Goal: Information Seeking & Learning: Find specific fact

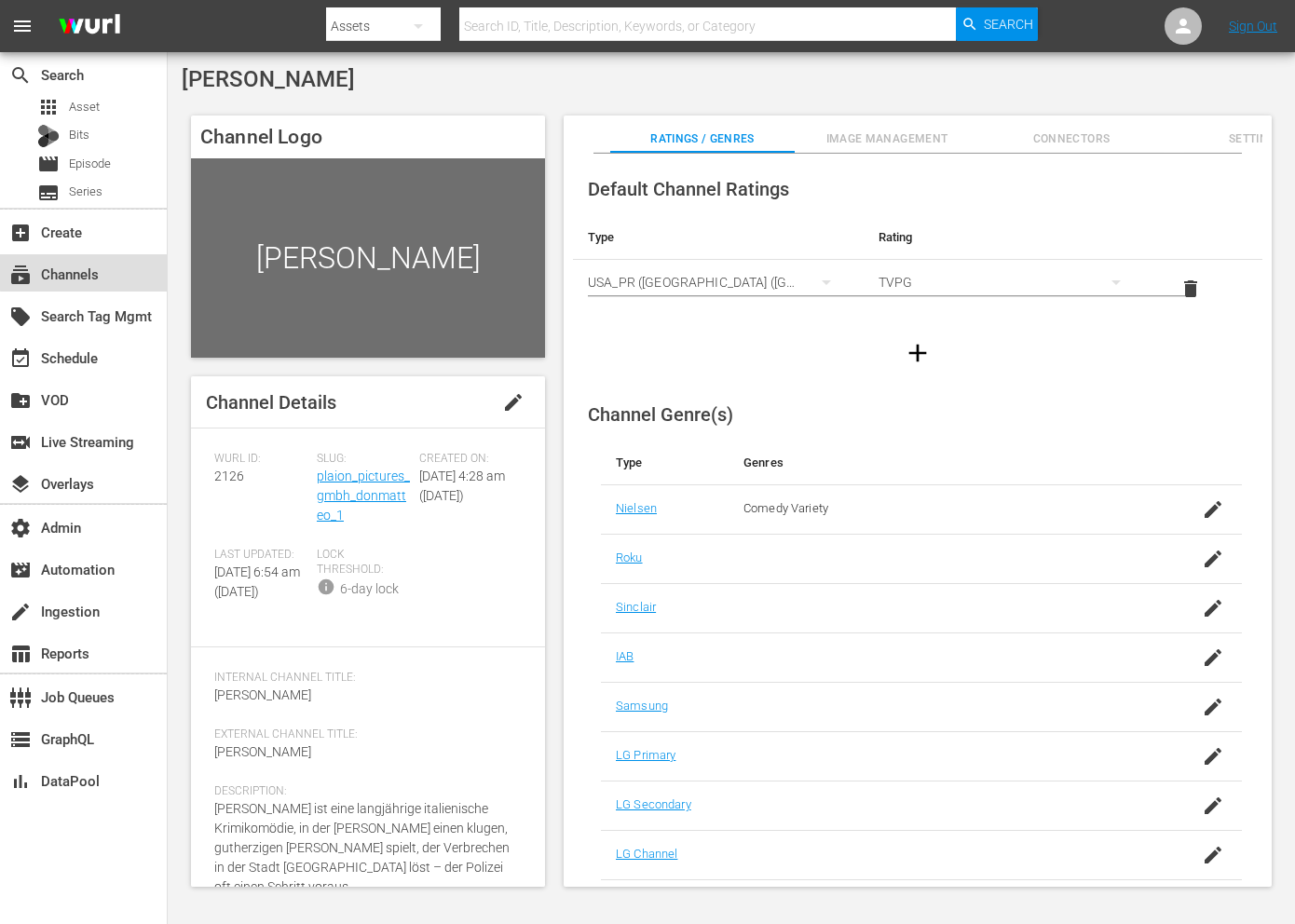
click at [108, 260] on div "subscriptions Channels" at bounding box center [83, 272] width 167 height 37
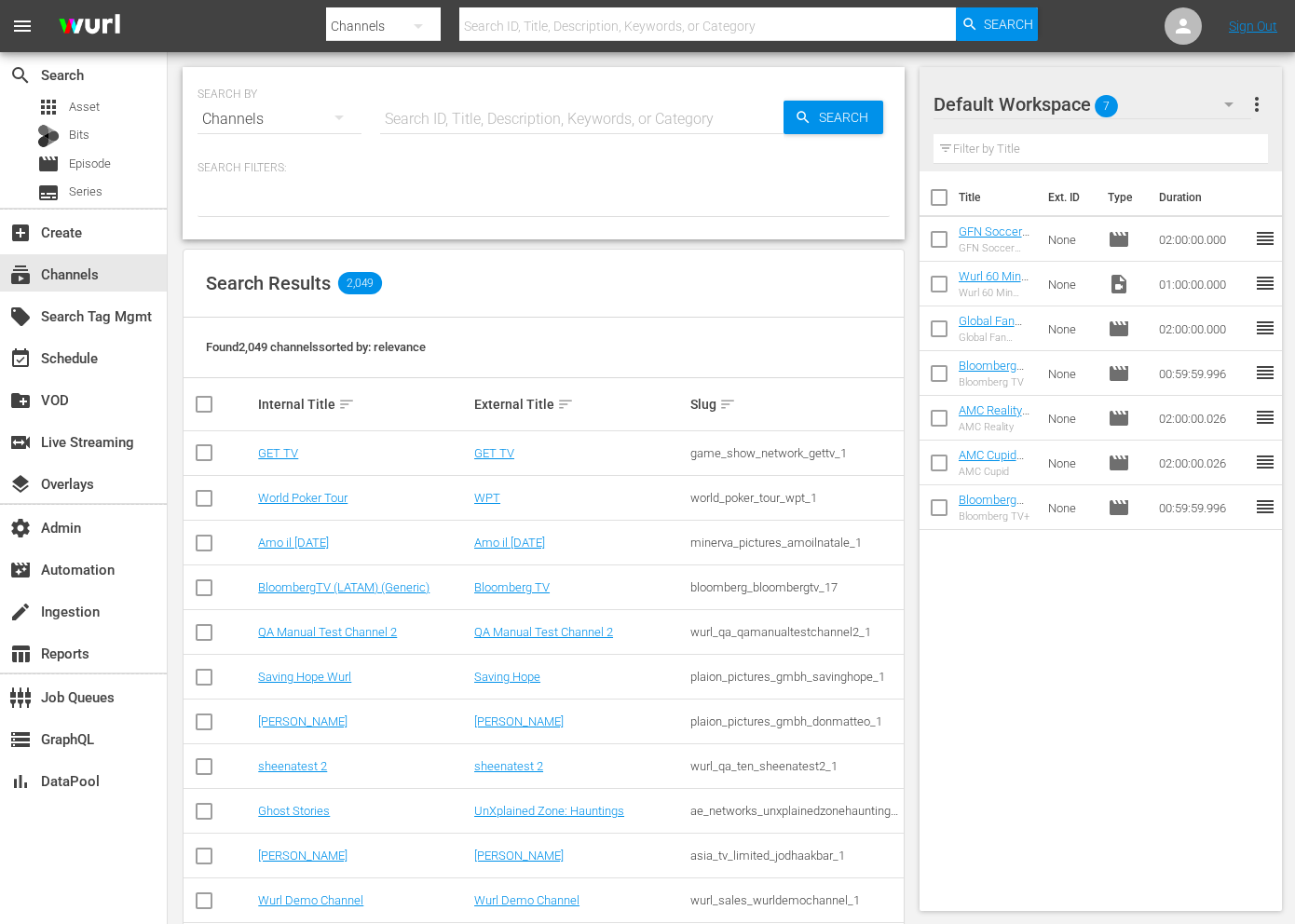
click at [429, 133] on hr at bounding box center [581, 133] width 403 height 1
click at [429, 123] on input "text" at bounding box center [581, 119] width 403 height 44
type input "crunchyroll"
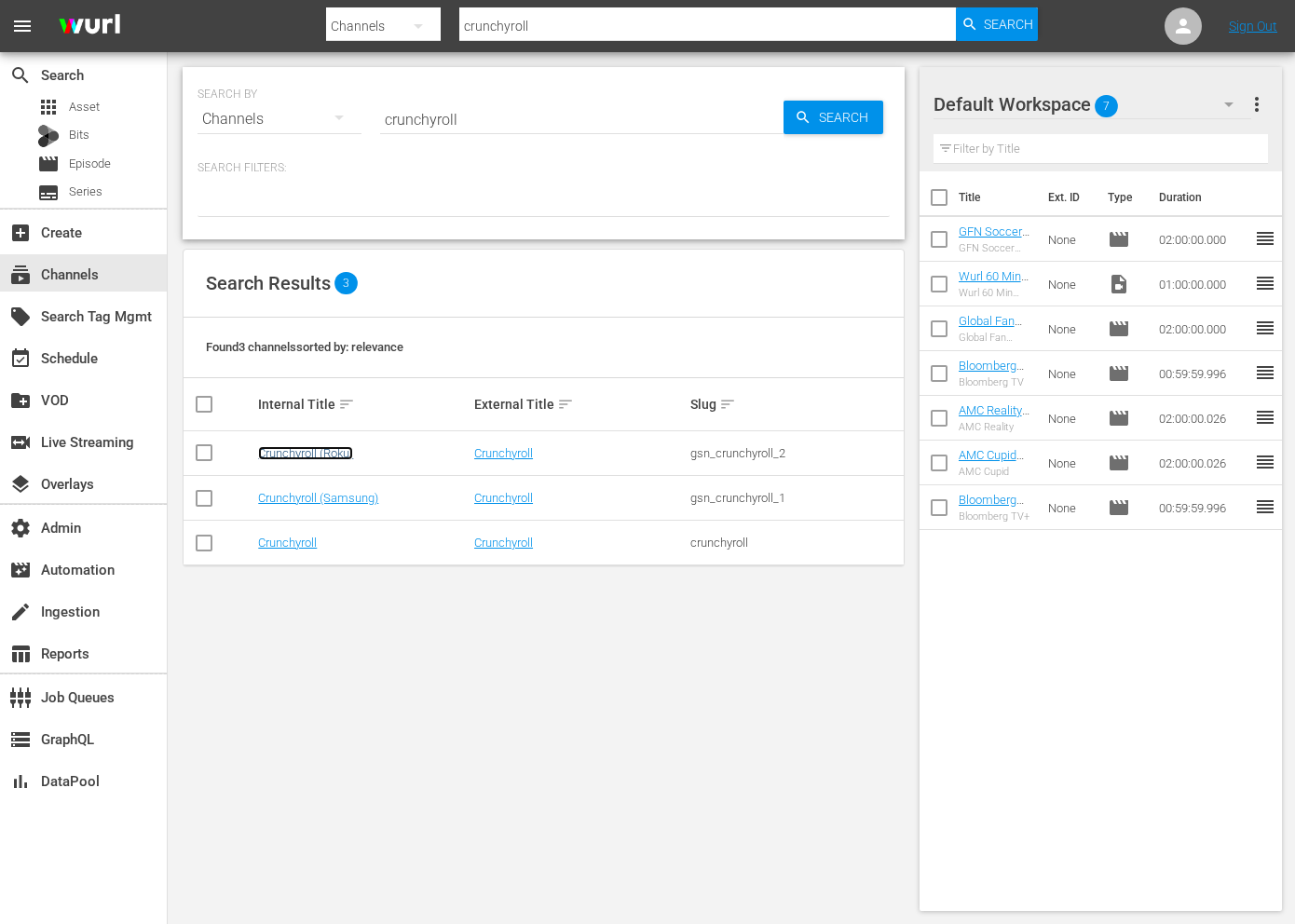
click at [329, 458] on link "Crunchyroll (Roku)" at bounding box center [305, 453] width 95 height 14
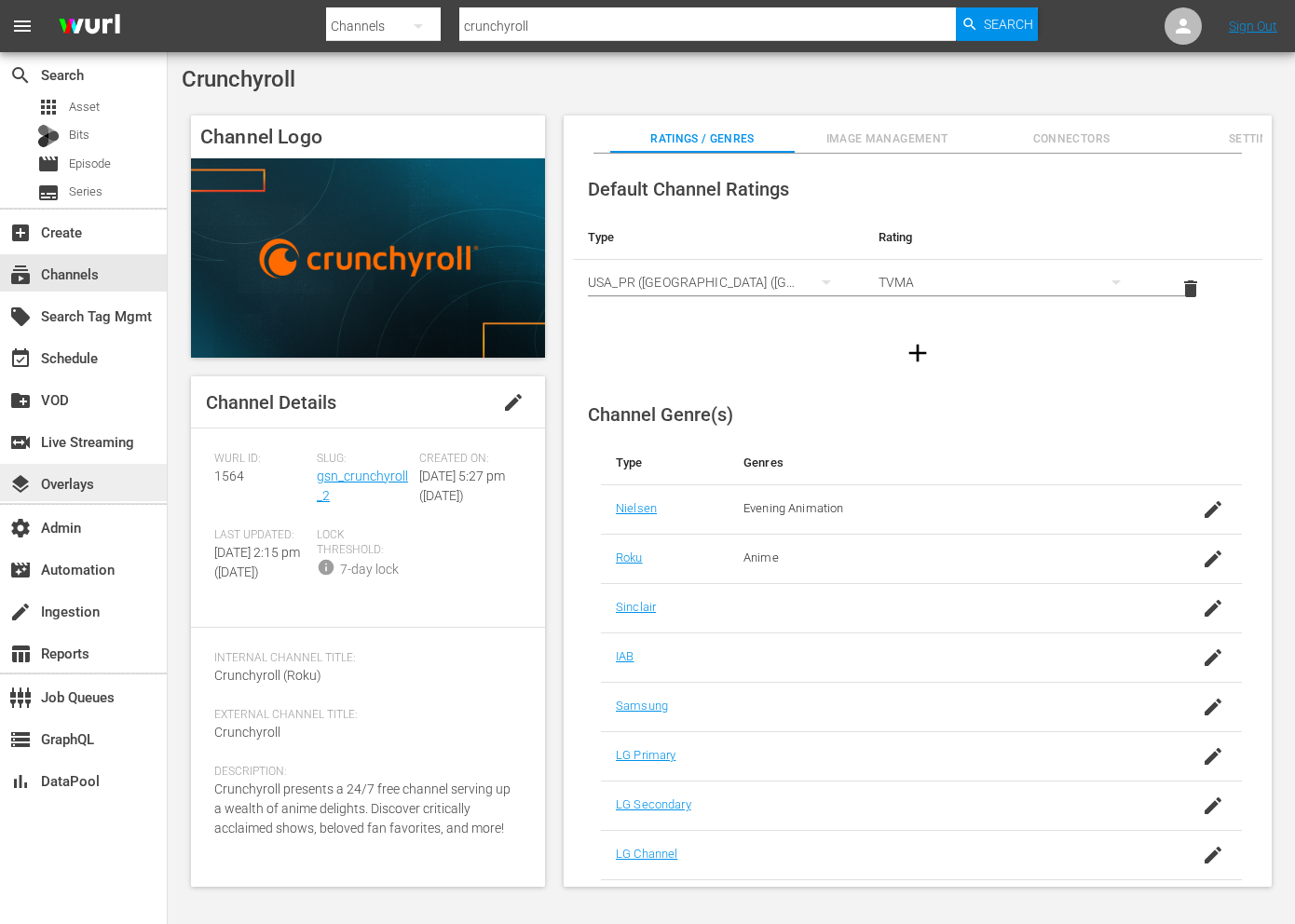
click at [76, 483] on div "layers Overlays" at bounding box center [52, 480] width 105 height 17
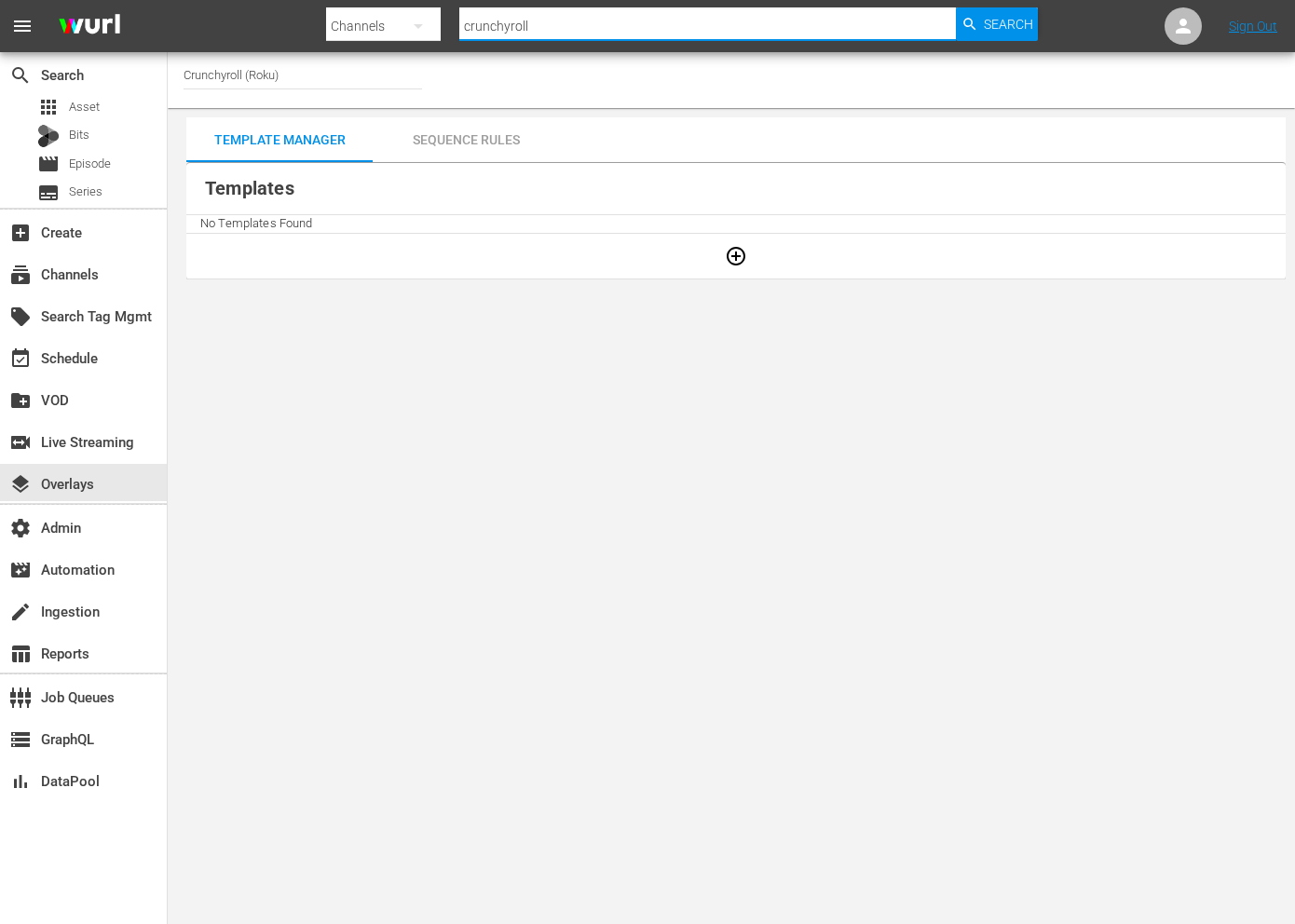
click at [554, 35] on input "crunchyroll" at bounding box center [708, 25] width 497 height 44
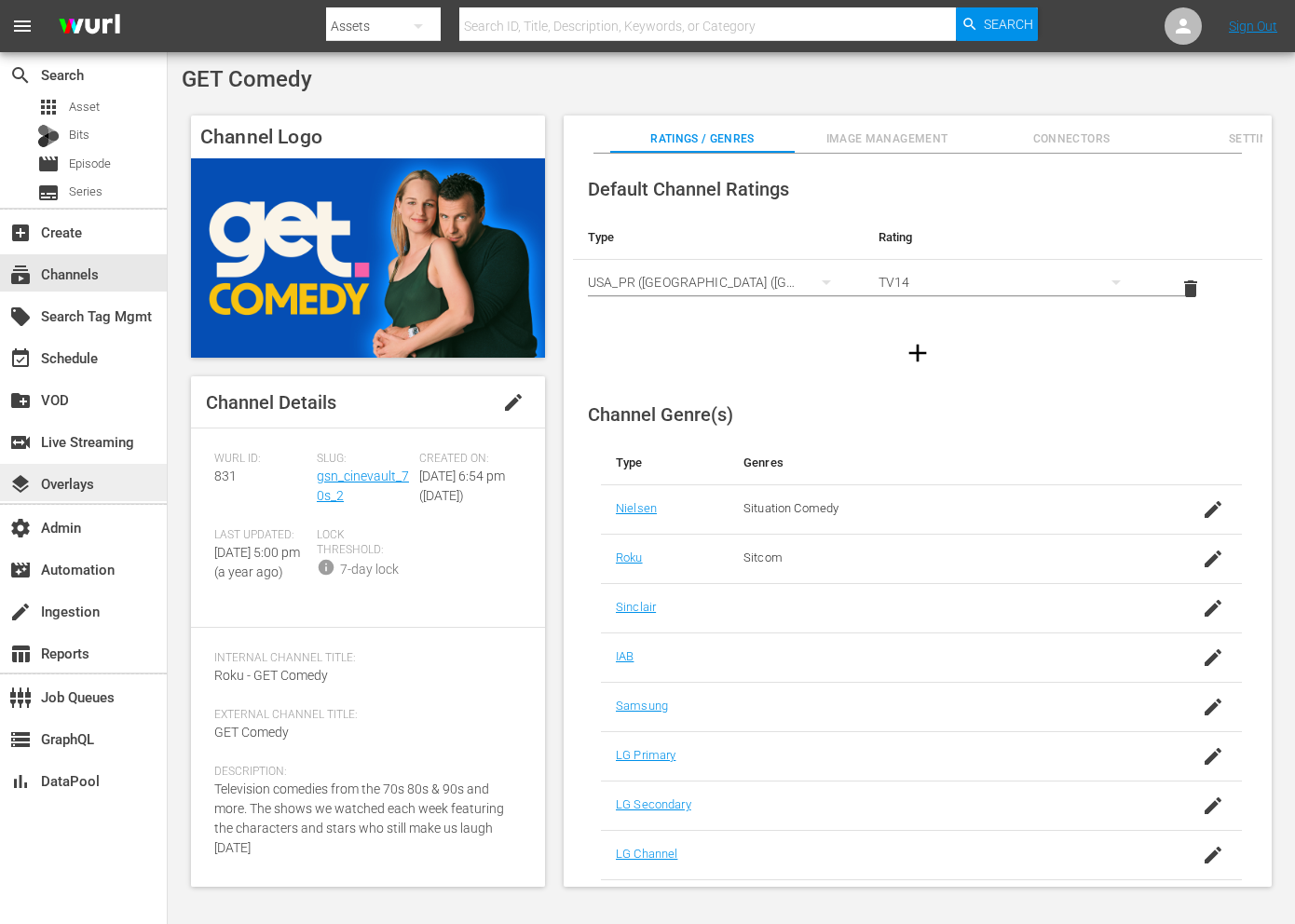
click at [92, 496] on div "layers Overlays" at bounding box center [83, 482] width 167 height 37
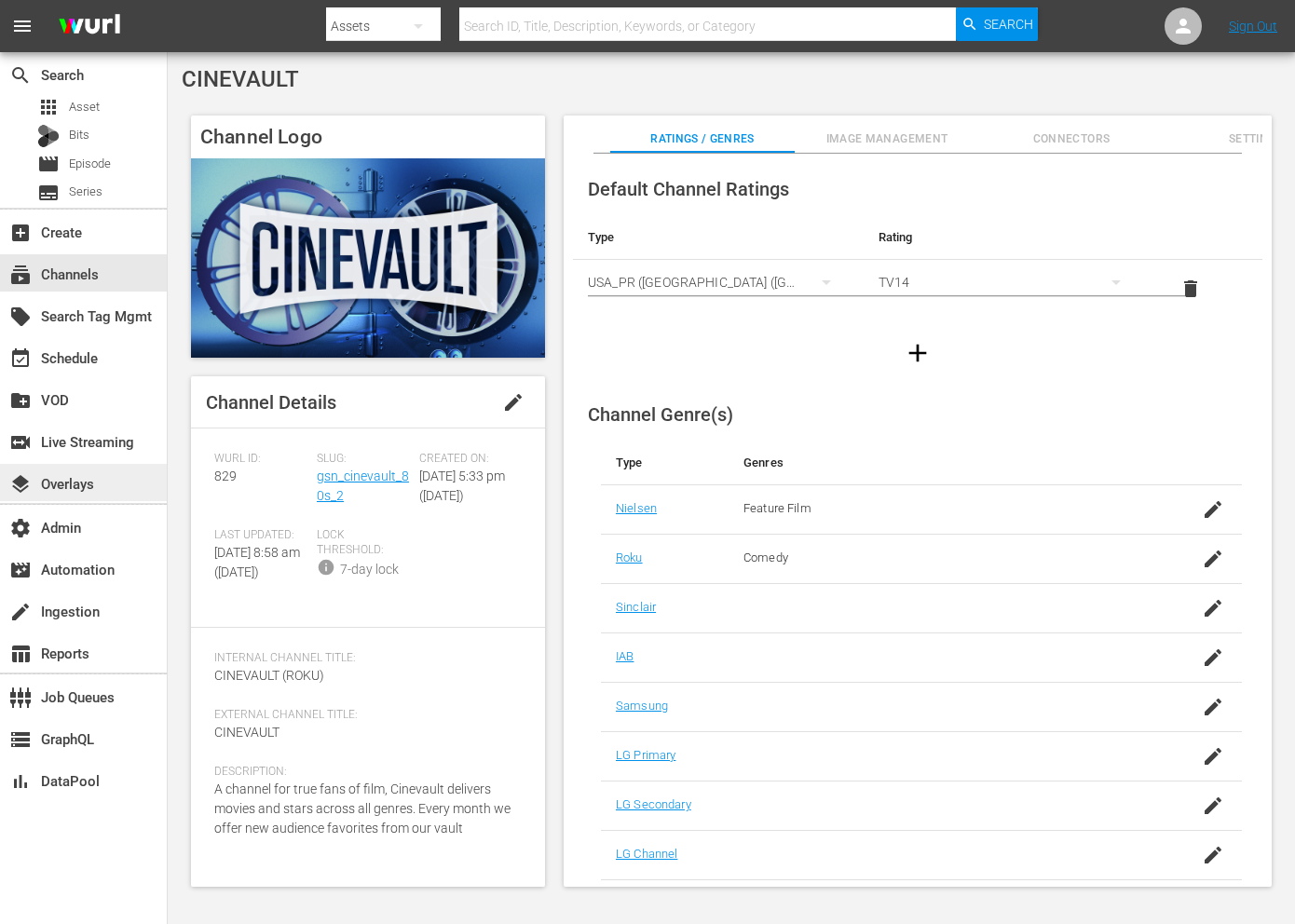
click at [92, 496] on div "layers Overlays" at bounding box center [83, 482] width 167 height 37
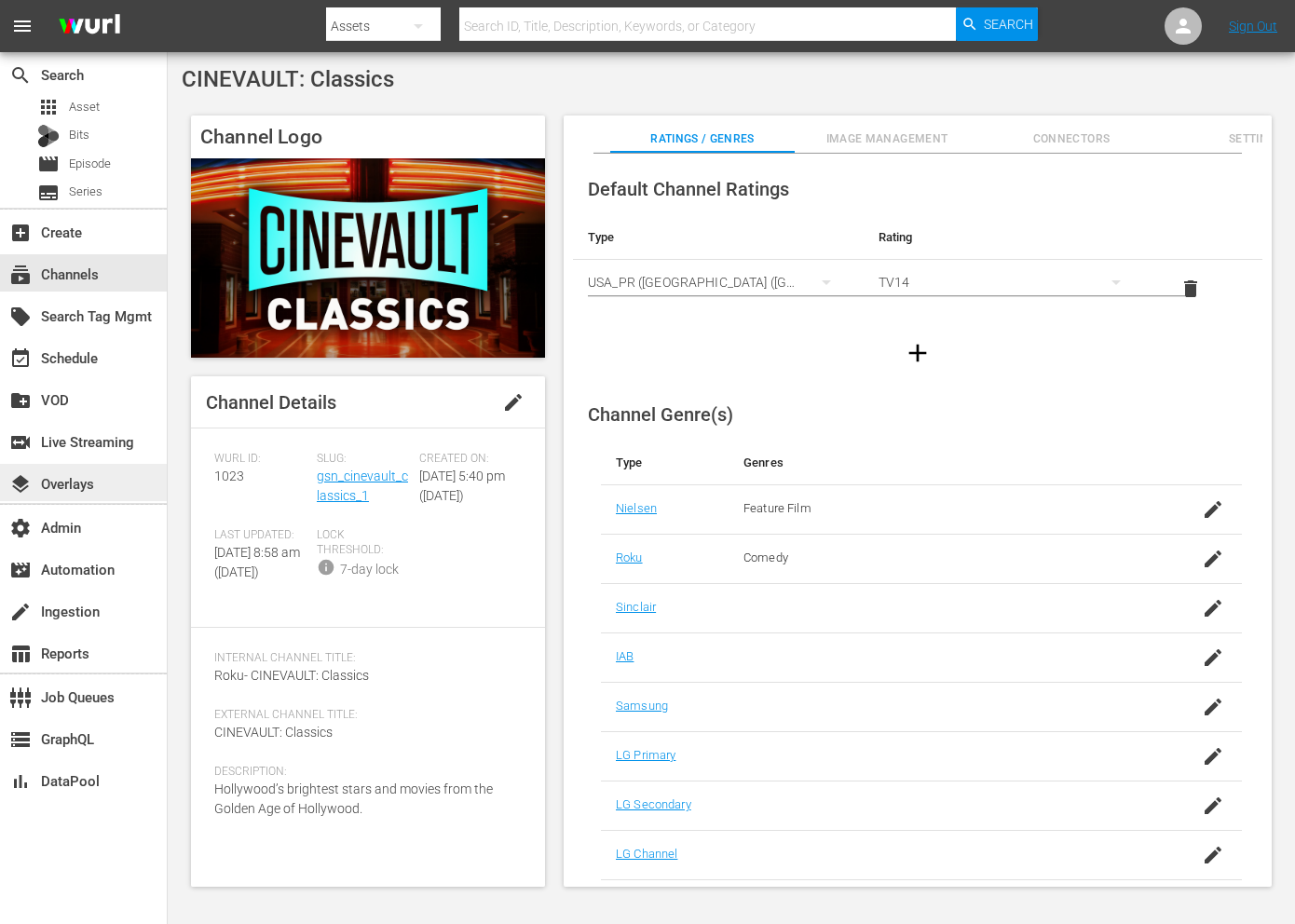
click at [92, 496] on div "layers Overlays" at bounding box center [83, 482] width 167 height 37
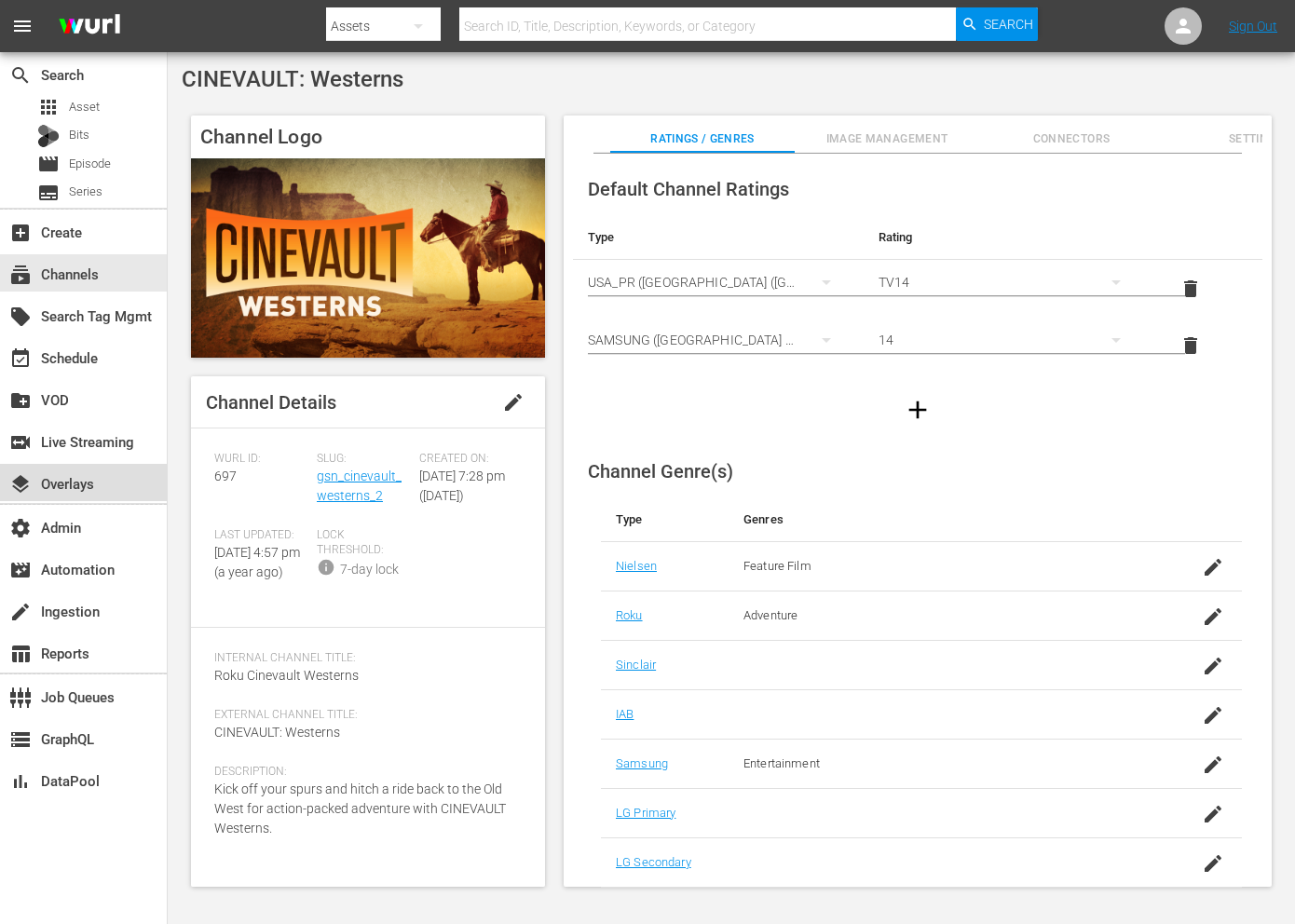
click at [95, 471] on div "layers Overlays" at bounding box center [83, 482] width 167 height 37
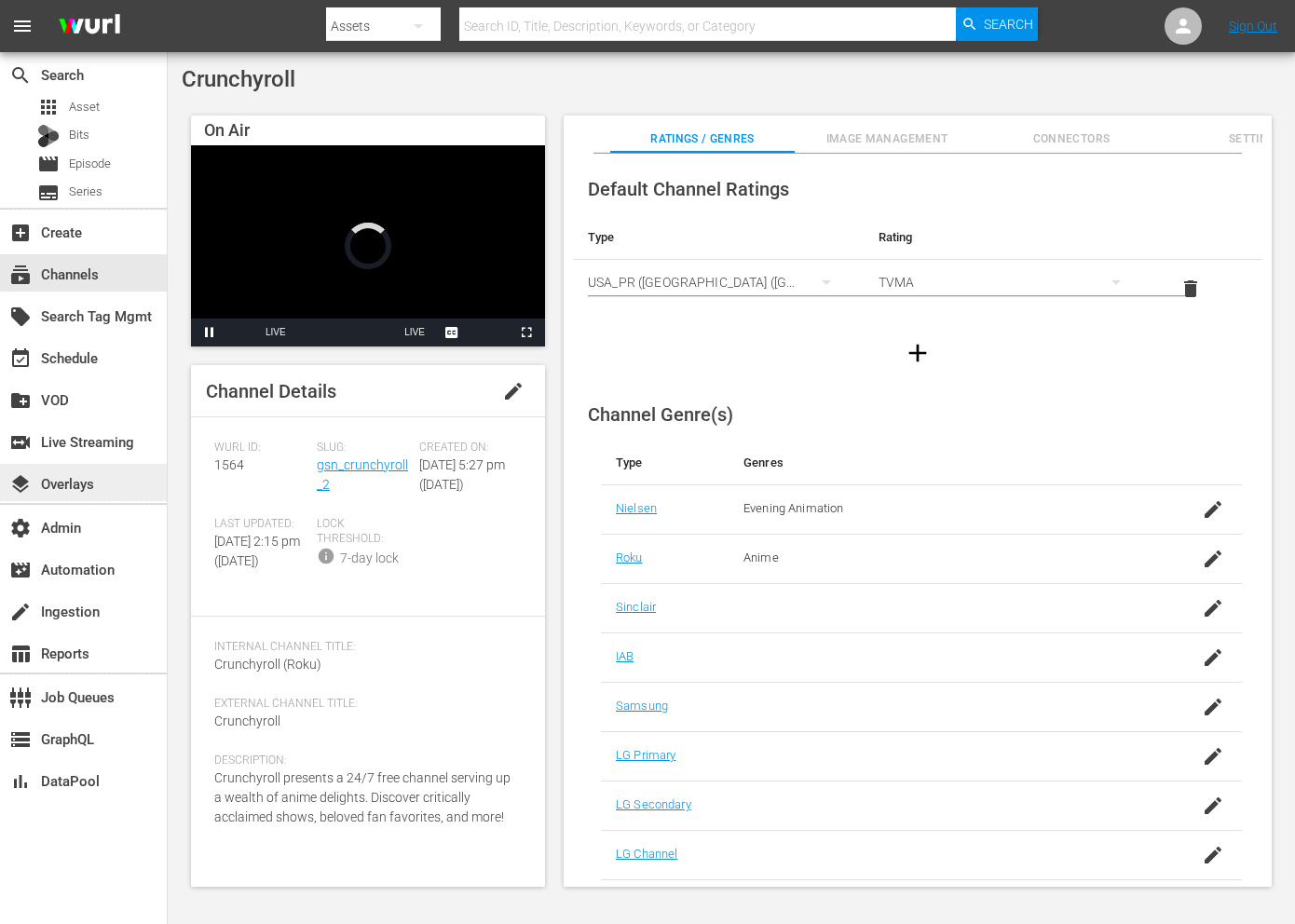
click at [95, 471] on div "layers Overlays" at bounding box center [83, 482] width 167 height 37
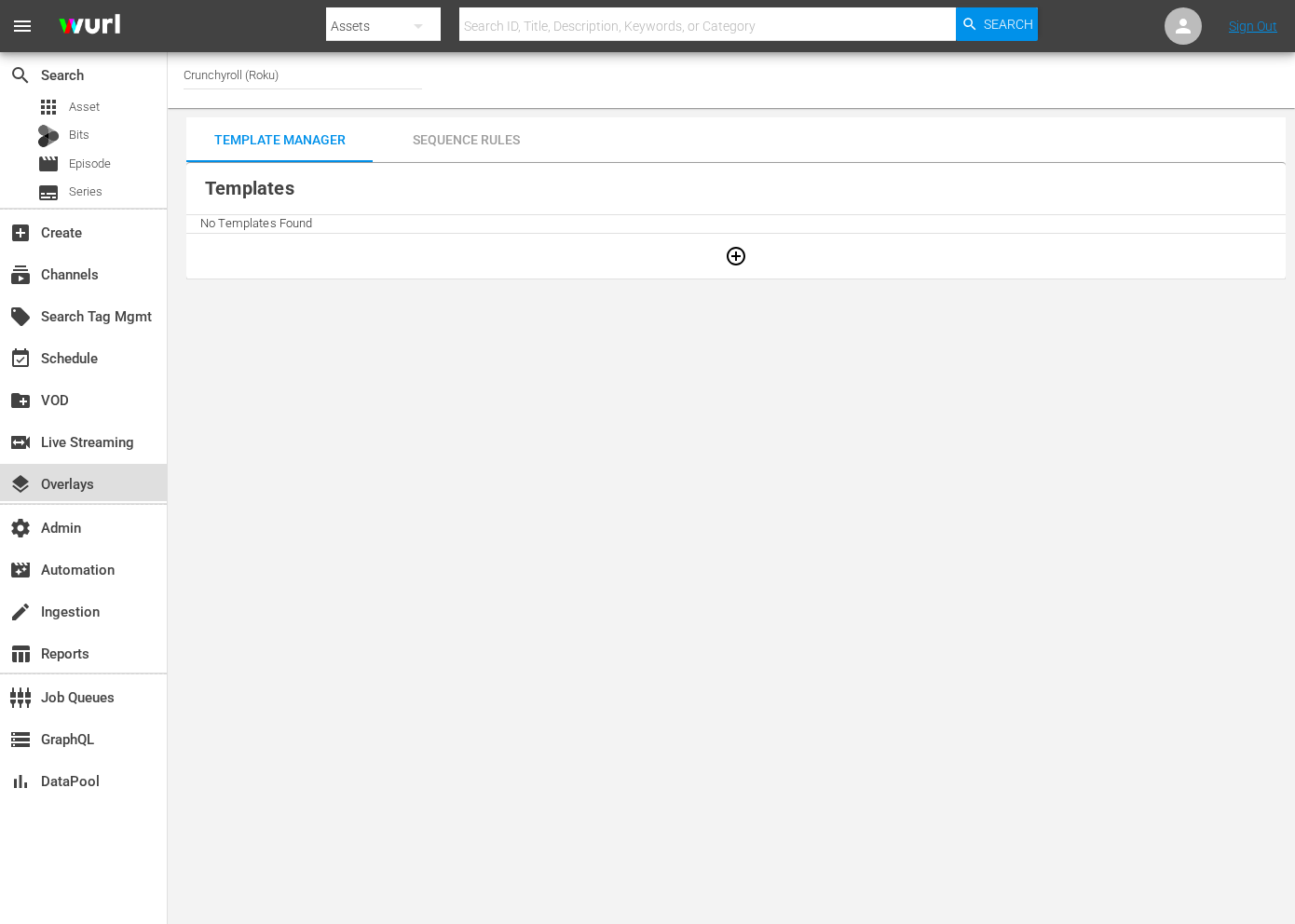
click at [92, 496] on div "layers Overlays" at bounding box center [83, 482] width 167 height 37
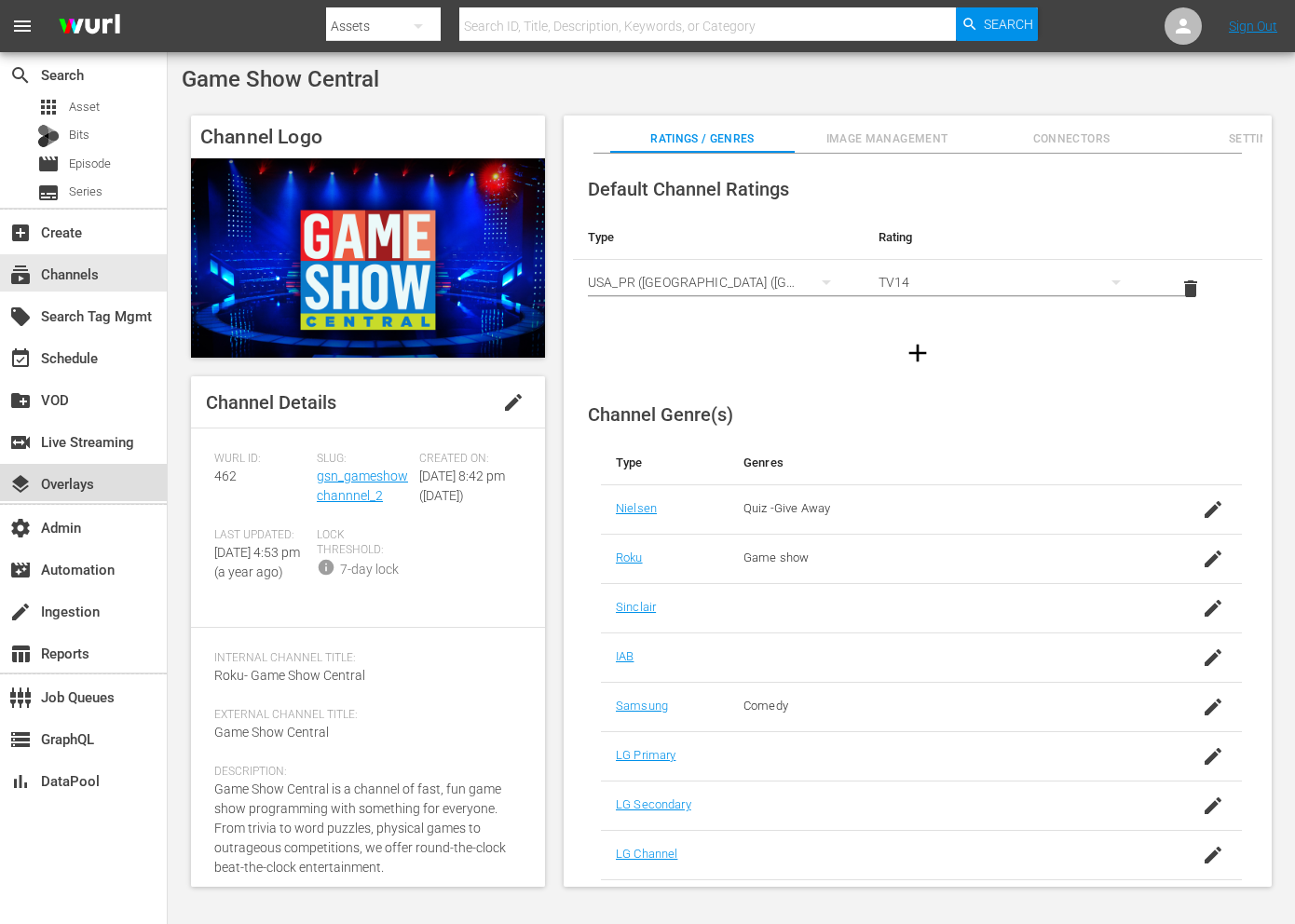
click at [95, 471] on div "layers Overlays" at bounding box center [83, 482] width 167 height 37
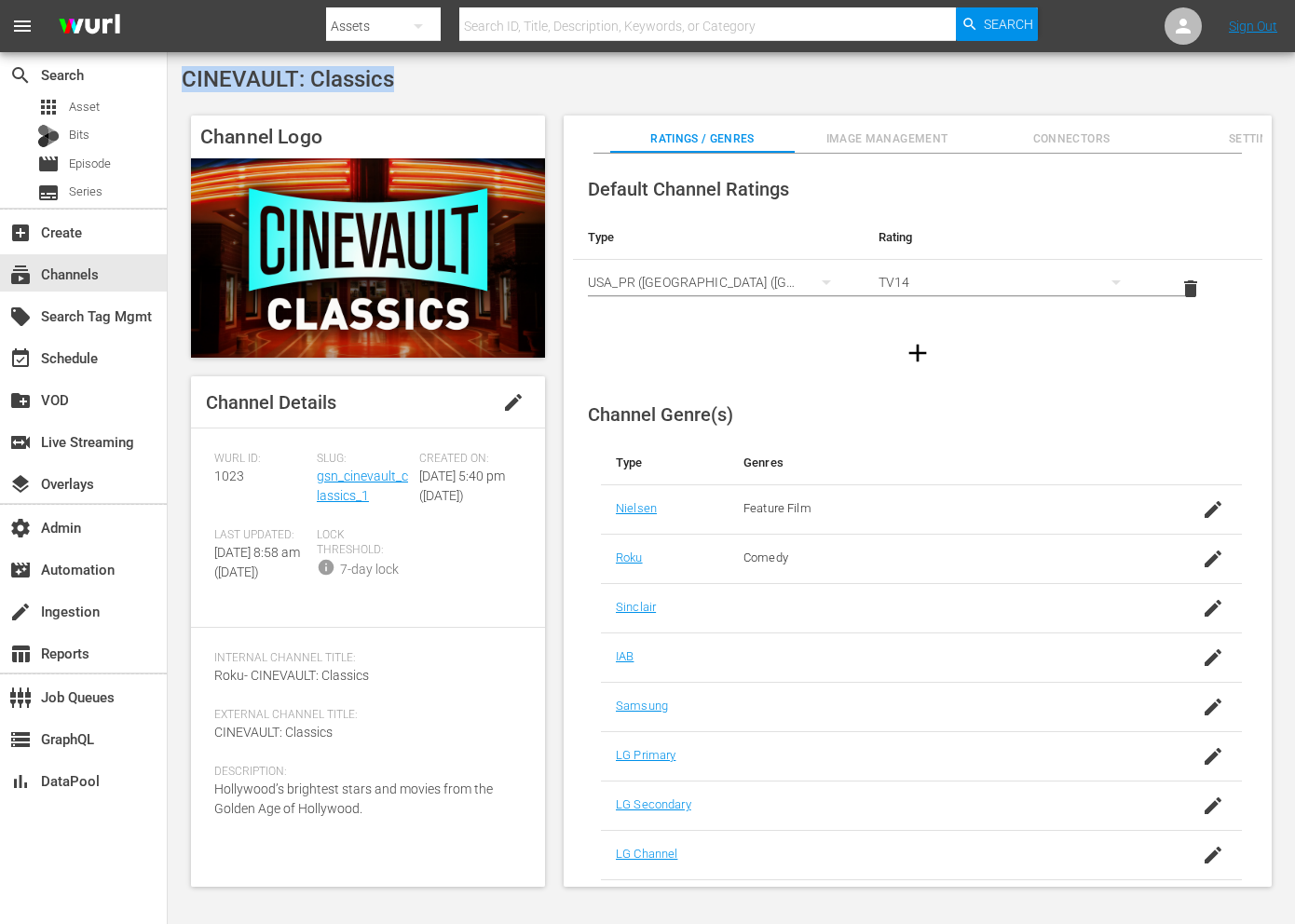
drag, startPoint x: 395, startPoint y: 88, endPoint x: 185, endPoint y: 70, distance: 210.8
click at [185, 70] on div "CINEVAULT: Classics" at bounding box center [731, 79] width 1100 height 26
copy span "CINEVAULT: Classics"
drag, startPoint x: 373, startPoint y: 496, endPoint x: 315, endPoint y: 480, distance: 60.2
click at [317, 480] on div "Slug: gsn_cinevault_classics_1" at bounding box center [368, 490] width 103 height 76
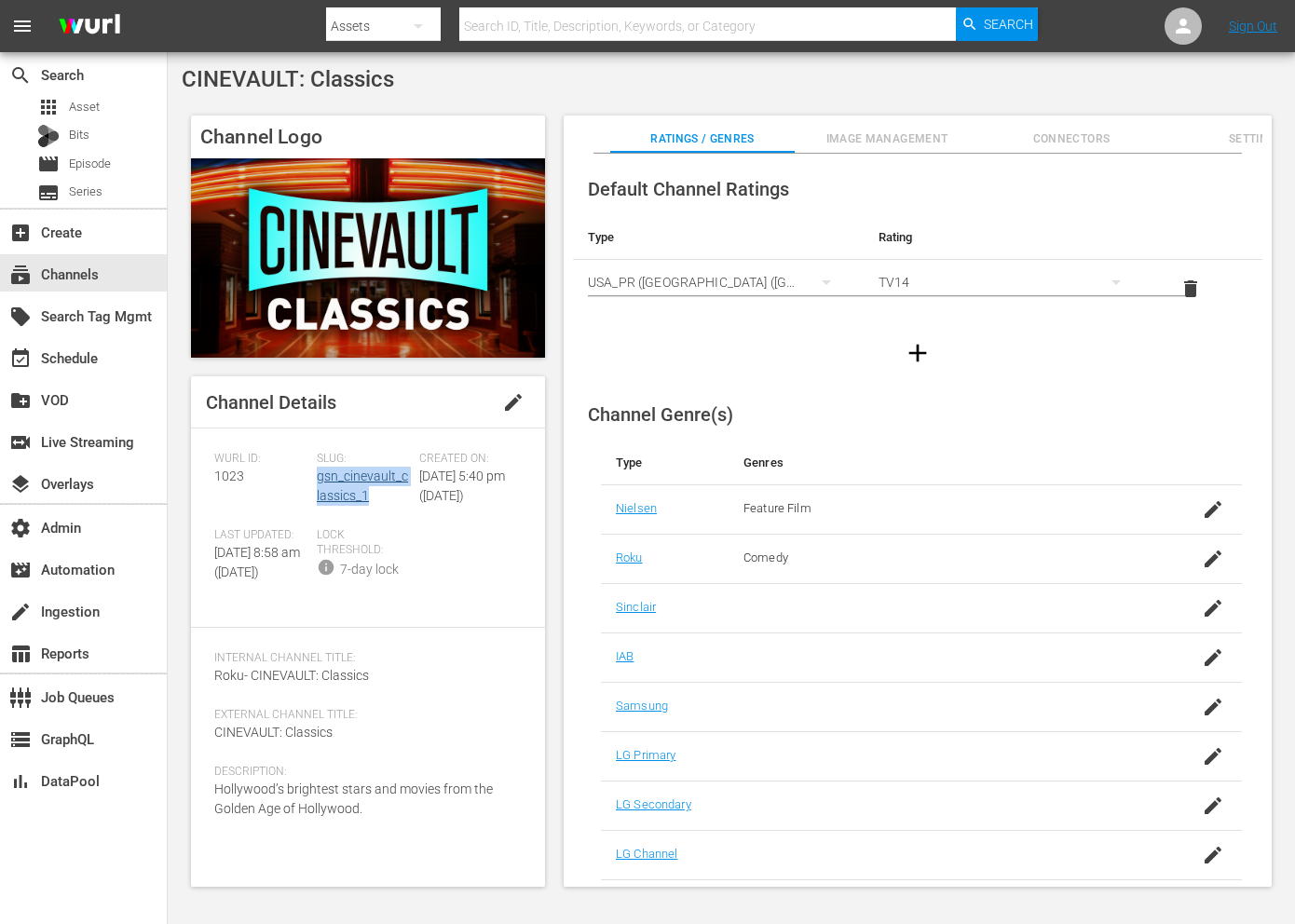
copy link "gsn_cinevault_classics_1"
click at [221, 476] on span "1023" at bounding box center [229, 476] width 30 height 15
copy span "1023"
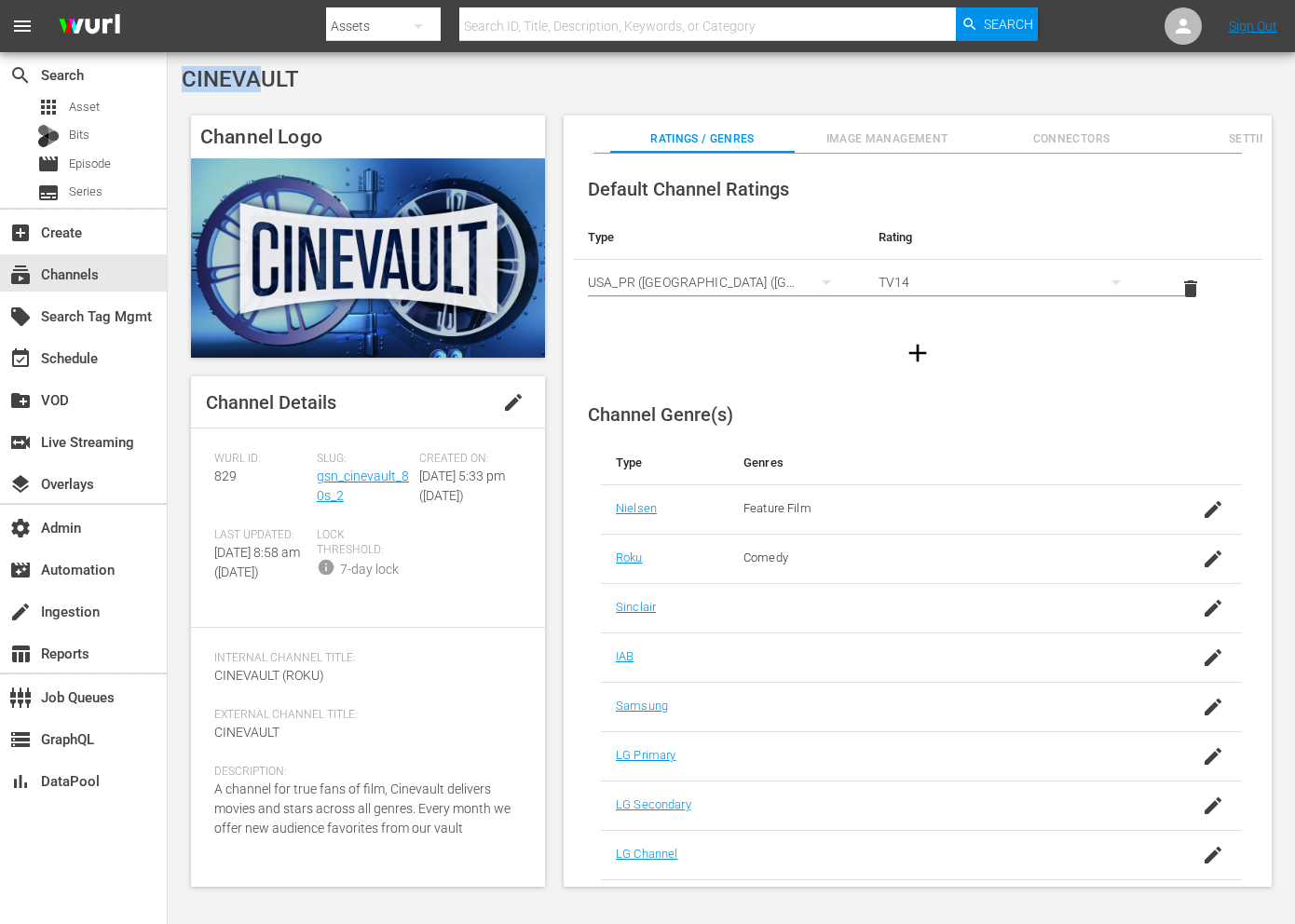
click at [264, 66] on span "CINEVAULT" at bounding box center [240, 79] width 117 height 26
click at [272, 81] on span "CINEVAULT" at bounding box center [240, 79] width 117 height 26
copy span "CINEVAULT"
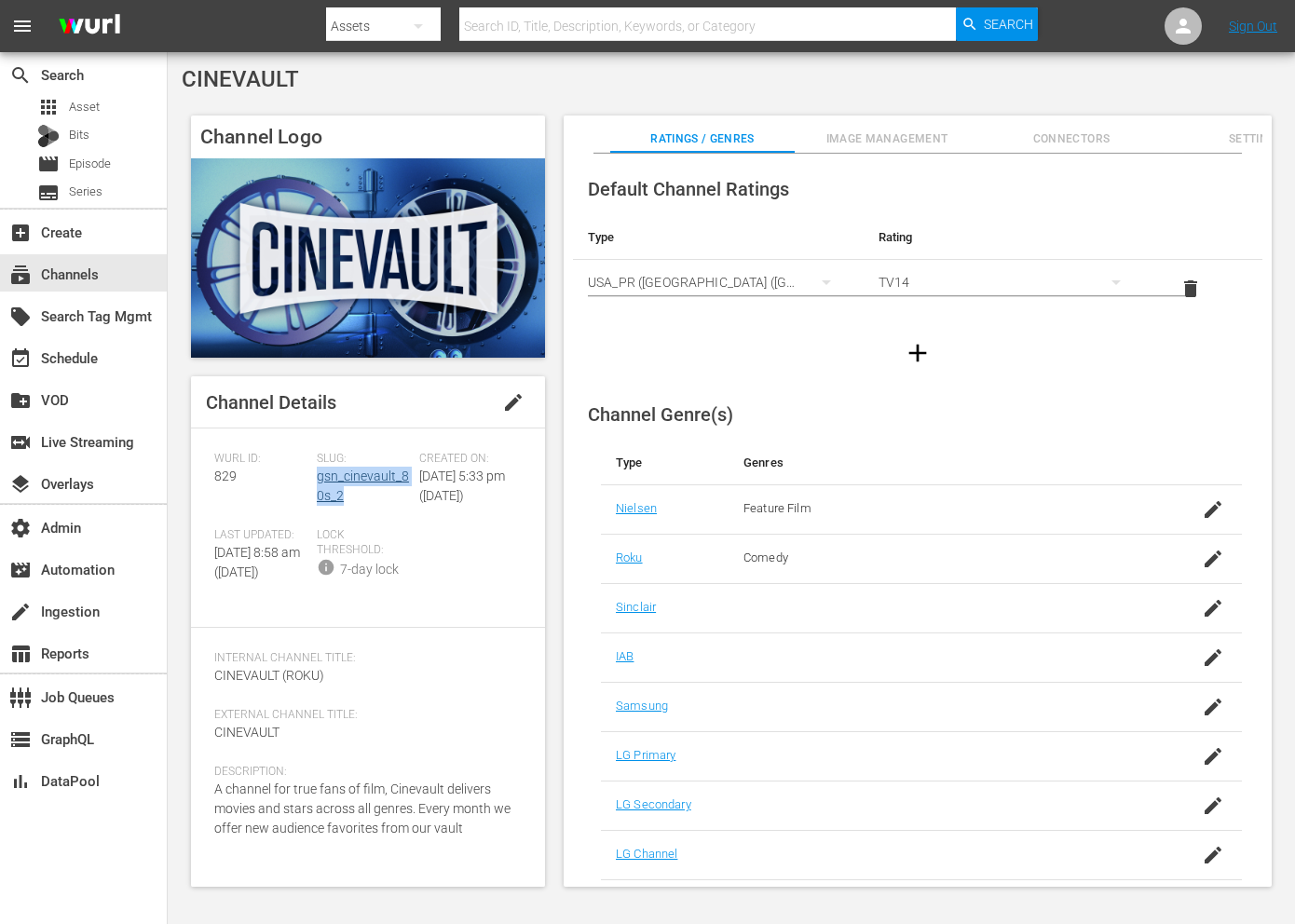
drag, startPoint x: 353, startPoint y: 502, endPoint x: 316, endPoint y: 479, distance: 43.6
click at [317, 479] on div "Slug: gsn_cinevault_80s_2" at bounding box center [368, 490] width 103 height 76
copy link "gsn_cinevault_80s_2"
click at [224, 479] on span "829" at bounding box center [226, 476] width 23 height 15
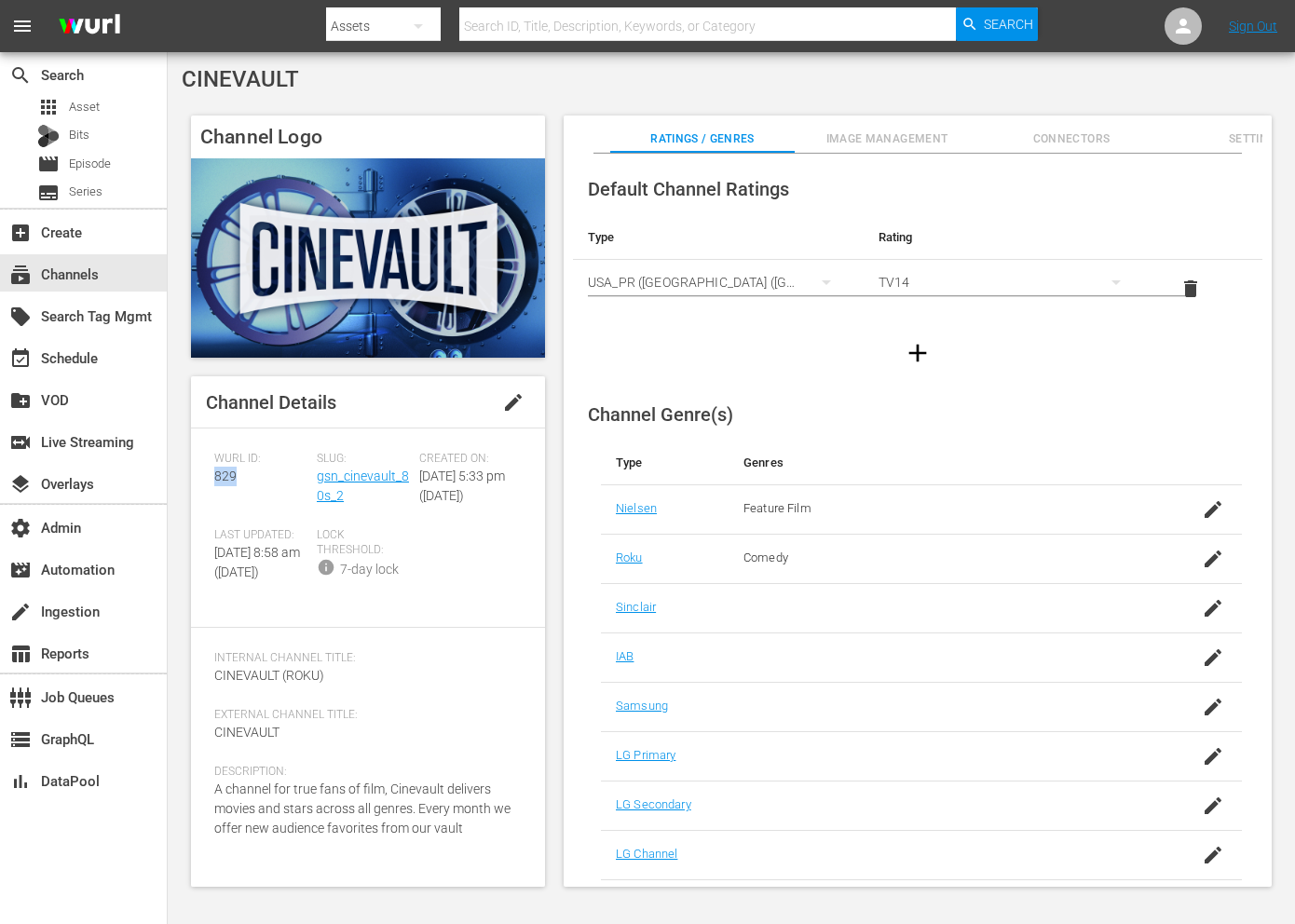
copy span "829"
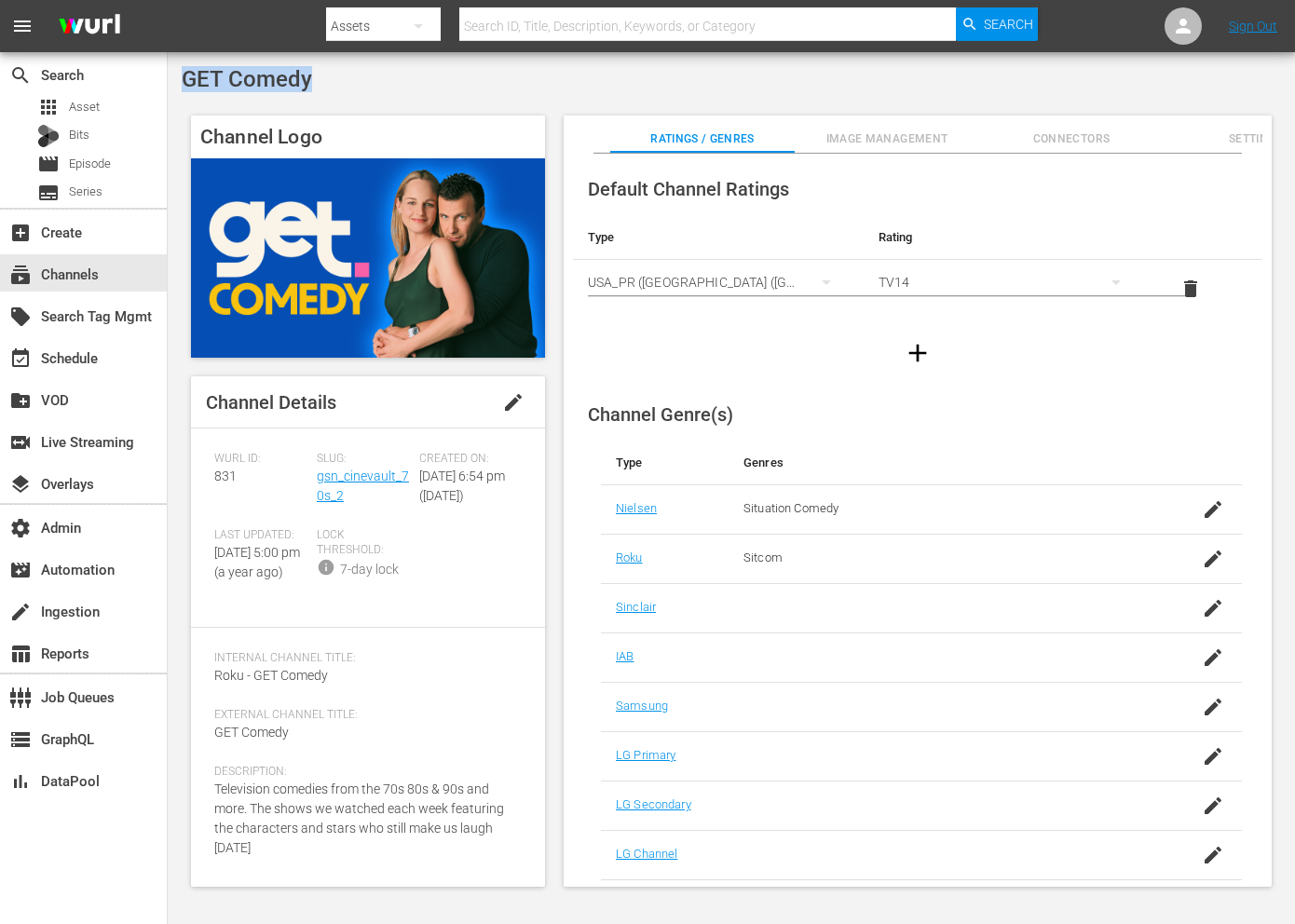
drag, startPoint x: 319, startPoint y: 74, endPoint x: 183, endPoint y: 66, distance: 136.2
click at [183, 66] on div "GET Comedy" at bounding box center [731, 79] width 1100 height 26
copy span "GET Comedy"
drag, startPoint x: 351, startPoint y: 491, endPoint x: 318, endPoint y: 479, distance: 35.1
click at [318, 479] on div "Slug: gsn_cinevault_70s_2" at bounding box center [368, 490] width 103 height 76
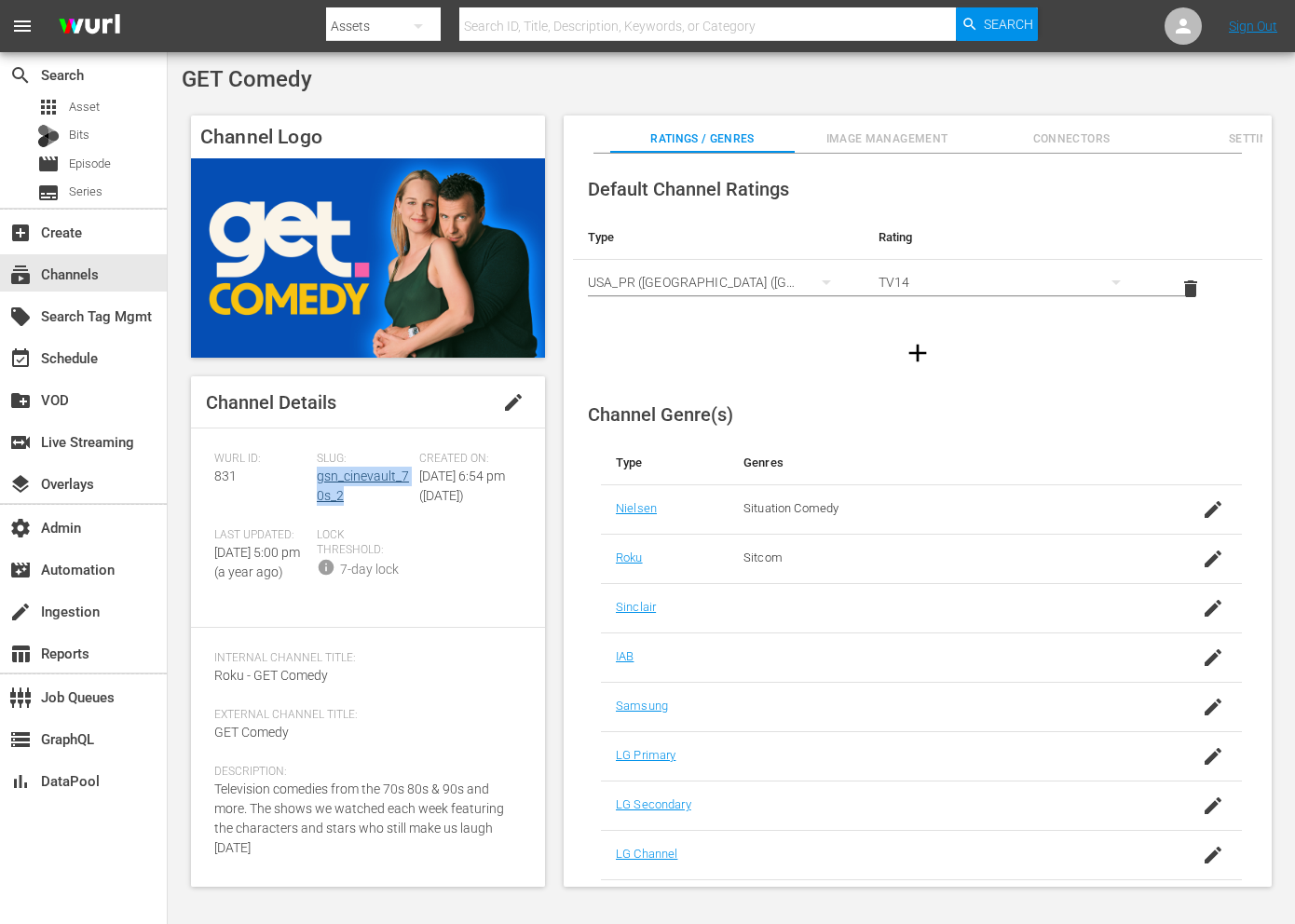
copy link "gsn_cinevault_70s_2"
click at [223, 474] on span "831" at bounding box center [226, 476] width 23 height 15
copy span "831"
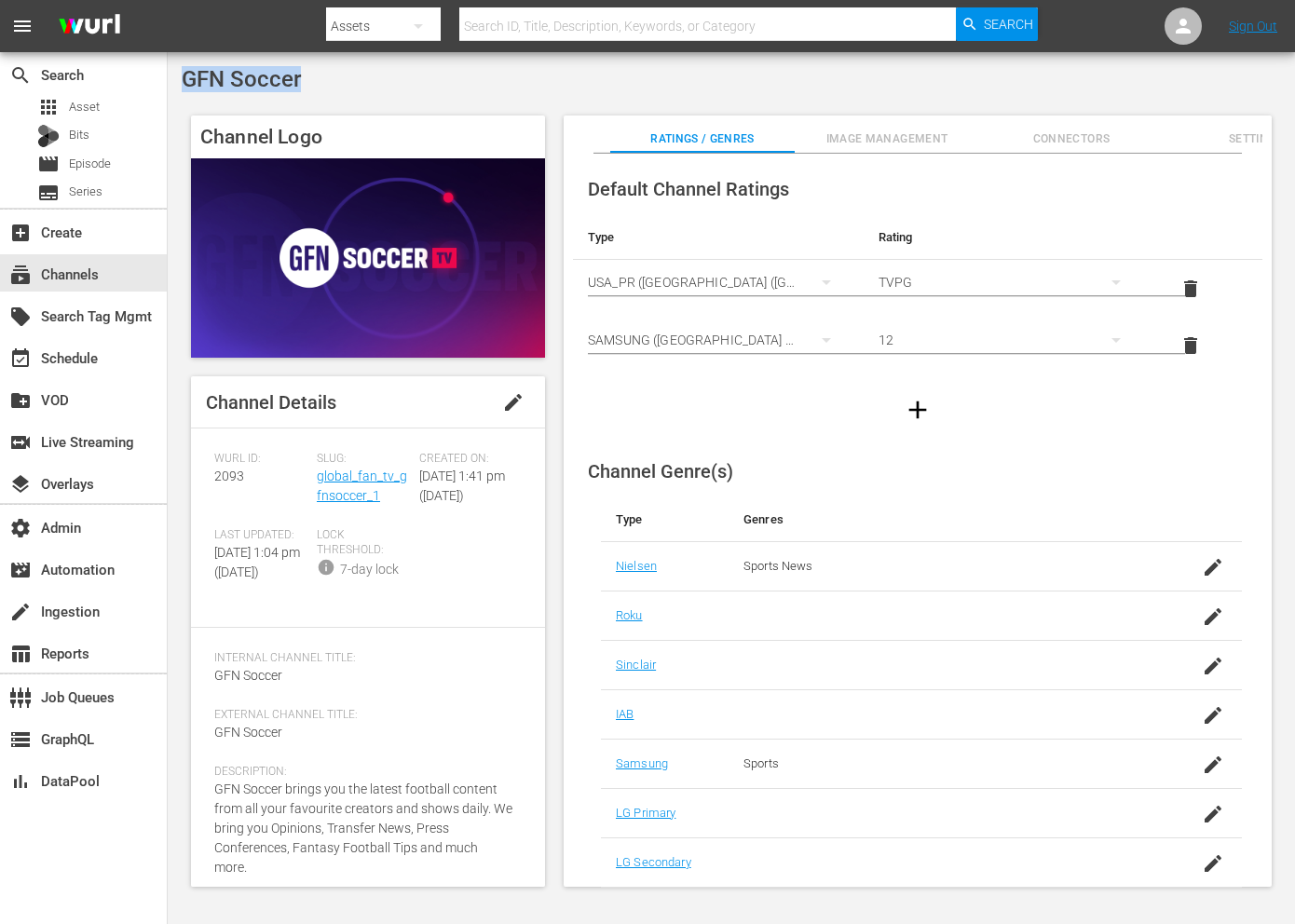
drag, startPoint x: 320, startPoint y: 77, endPoint x: 185, endPoint y: 80, distance: 135.0
click at [185, 80] on div "GFN Soccer" at bounding box center [731, 79] width 1100 height 26
copy span "GFN Soccer"
drag, startPoint x: 386, startPoint y: 494, endPoint x: 317, endPoint y: 482, distance: 70.0
click at [317, 482] on div "Slug: global_fan_tv_gfnsoccer_1" at bounding box center [368, 490] width 103 height 76
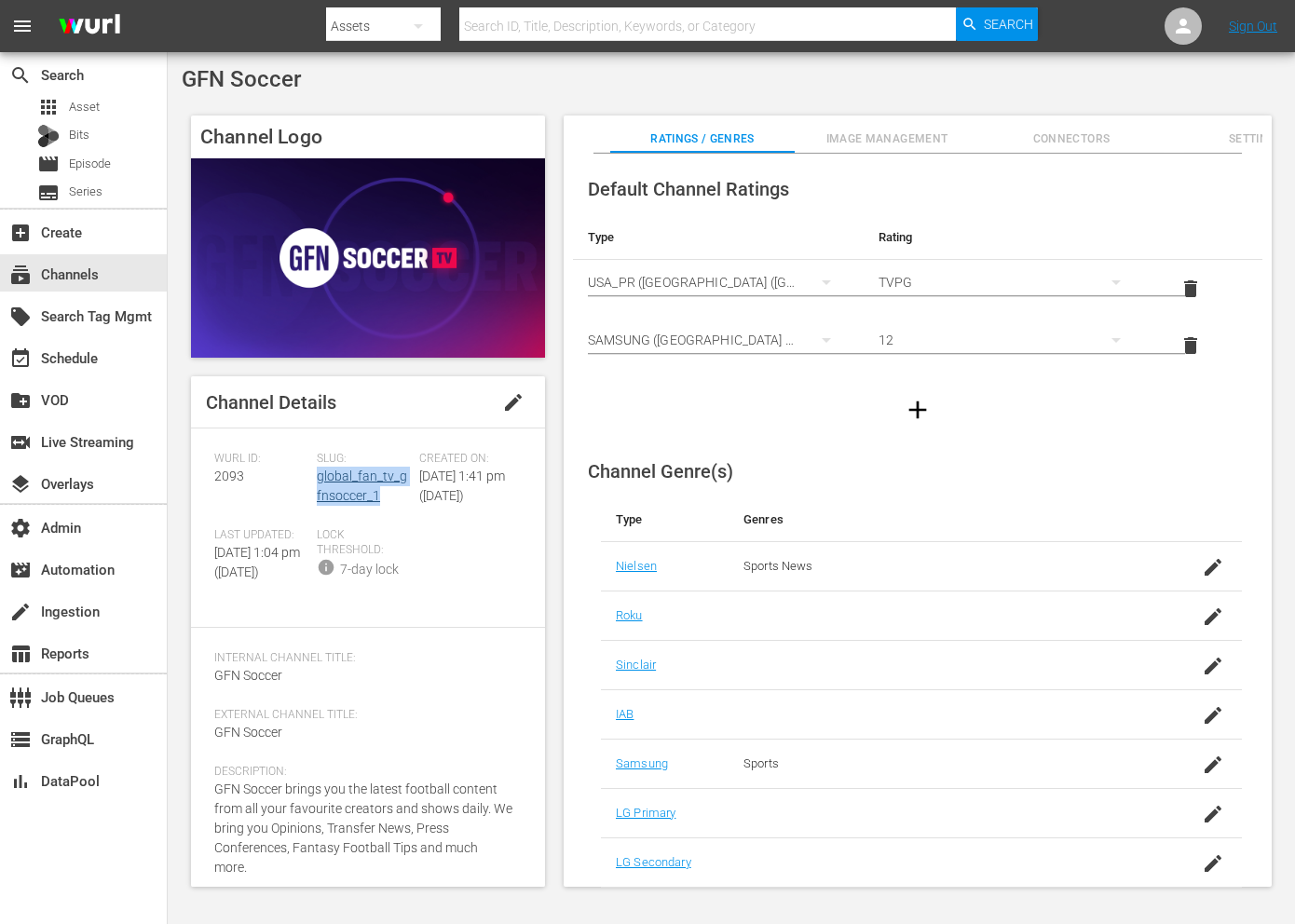
copy link "global_fan_tv_gfnsoccer_1"
click at [228, 466] on div "Wurl ID: 2093" at bounding box center [265, 490] width 103 height 76
copy span "2093"
click at [227, 479] on span "2093" at bounding box center [229, 476] width 30 height 15
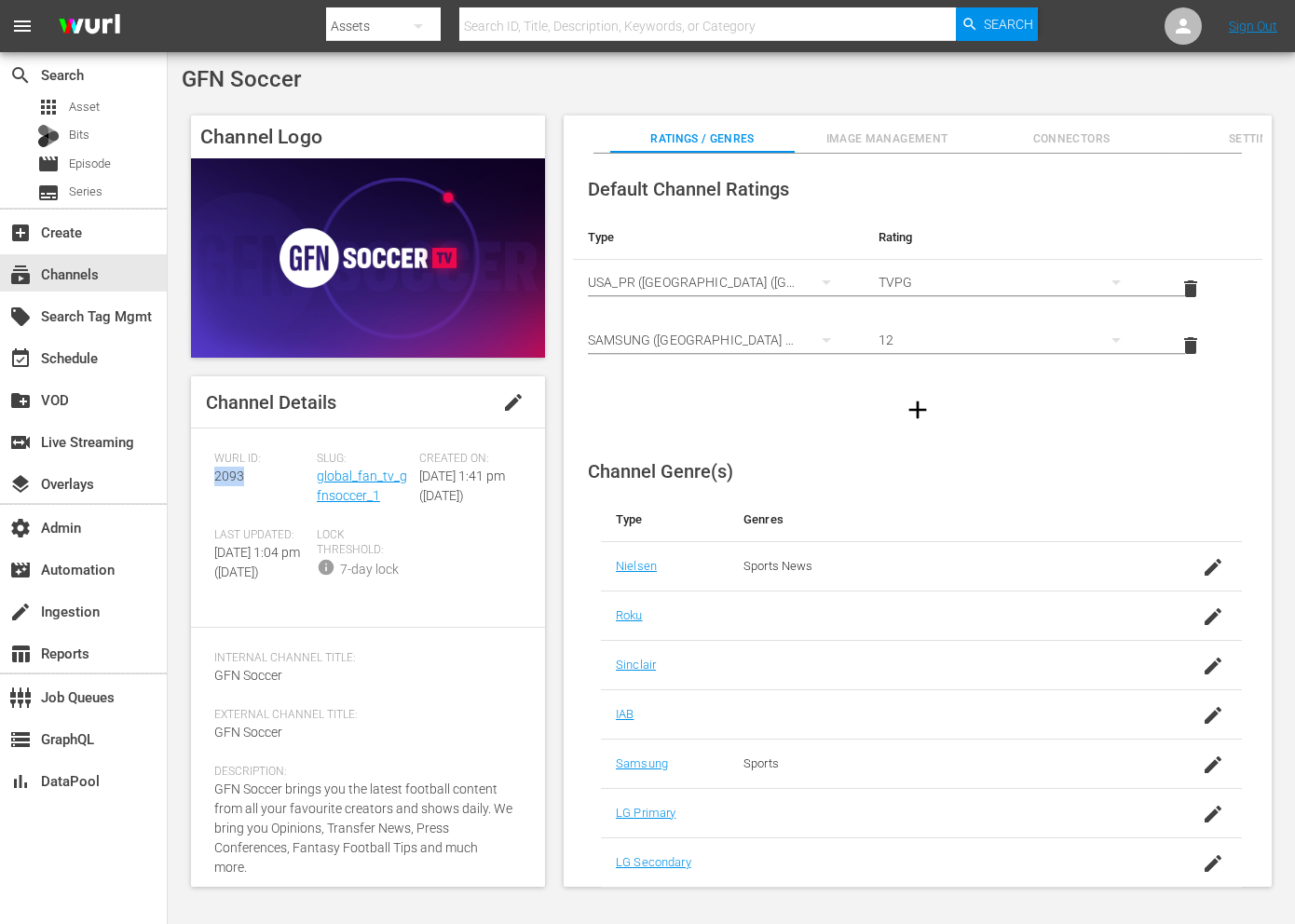
click at [227, 479] on span "2093" at bounding box center [229, 476] width 30 height 15
copy span "2093"
drag, startPoint x: 390, startPoint y: 497, endPoint x: 315, endPoint y: 477, distance: 77.6
click at [317, 477] on div "Slug: global_fan_tv_gfnsoccer_1" at bounding box center [368, 490] width 103 height 76
copy link "global_fan_tv_gfnsoccer_1"
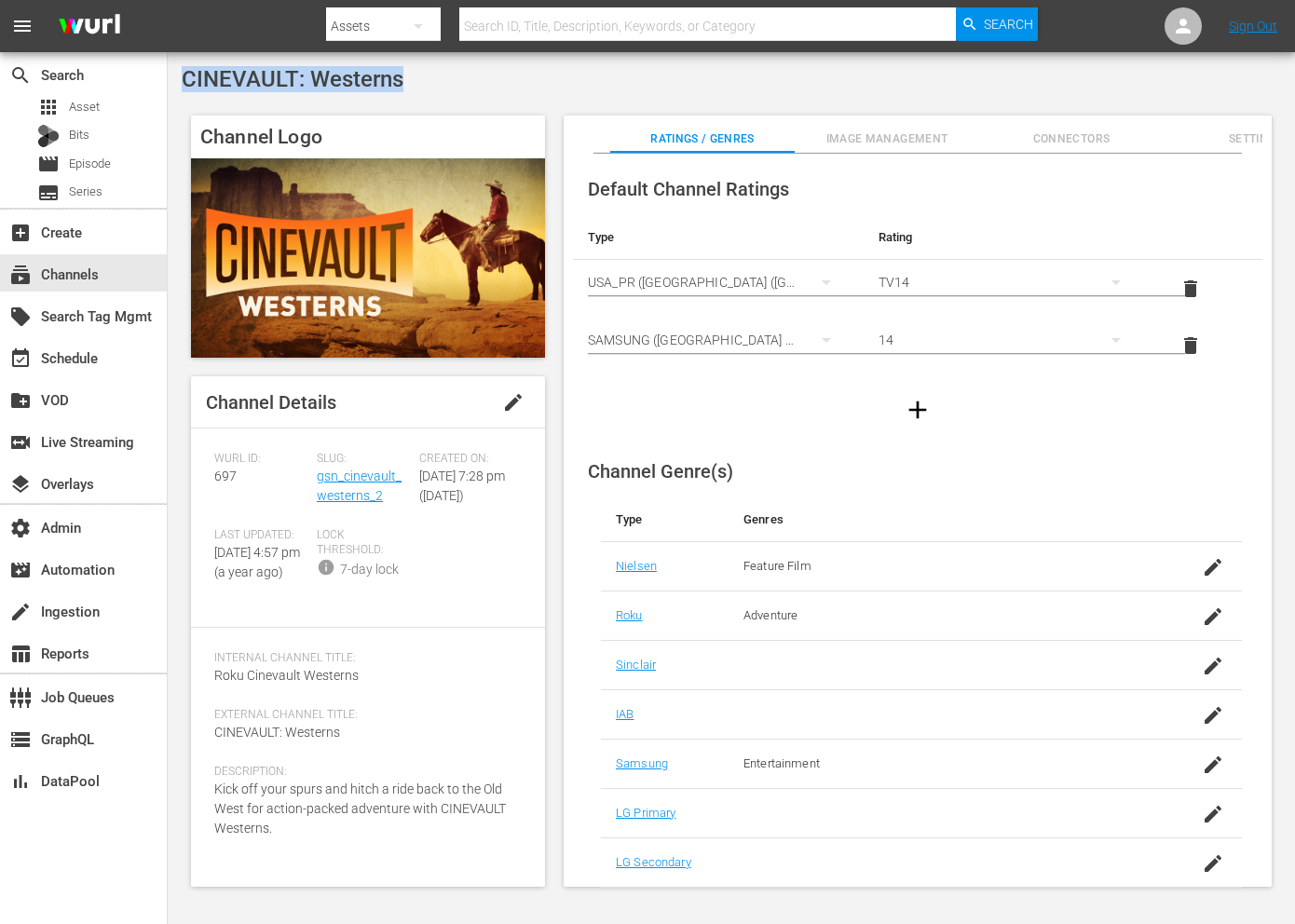
drag, startPoint x: 429, startPoint y: 88, endPoint x: 183, endPoint y: 84, distance: 246.0
click at [183, 84] on div "CINEVAULT: Westerns" at bounding box center [731, 79] width 1100 height 26
copy span "CINEVAULT: Westerns"
drag, startPoint x: 383, startPoint y: 500, endPoint x: 315, endPoint y: 480, distance: 70.9
click at [317, 480] on div "Slug: gsn_cinevault_westerns_2" at bounding box center [368, 490] width 103 height 76
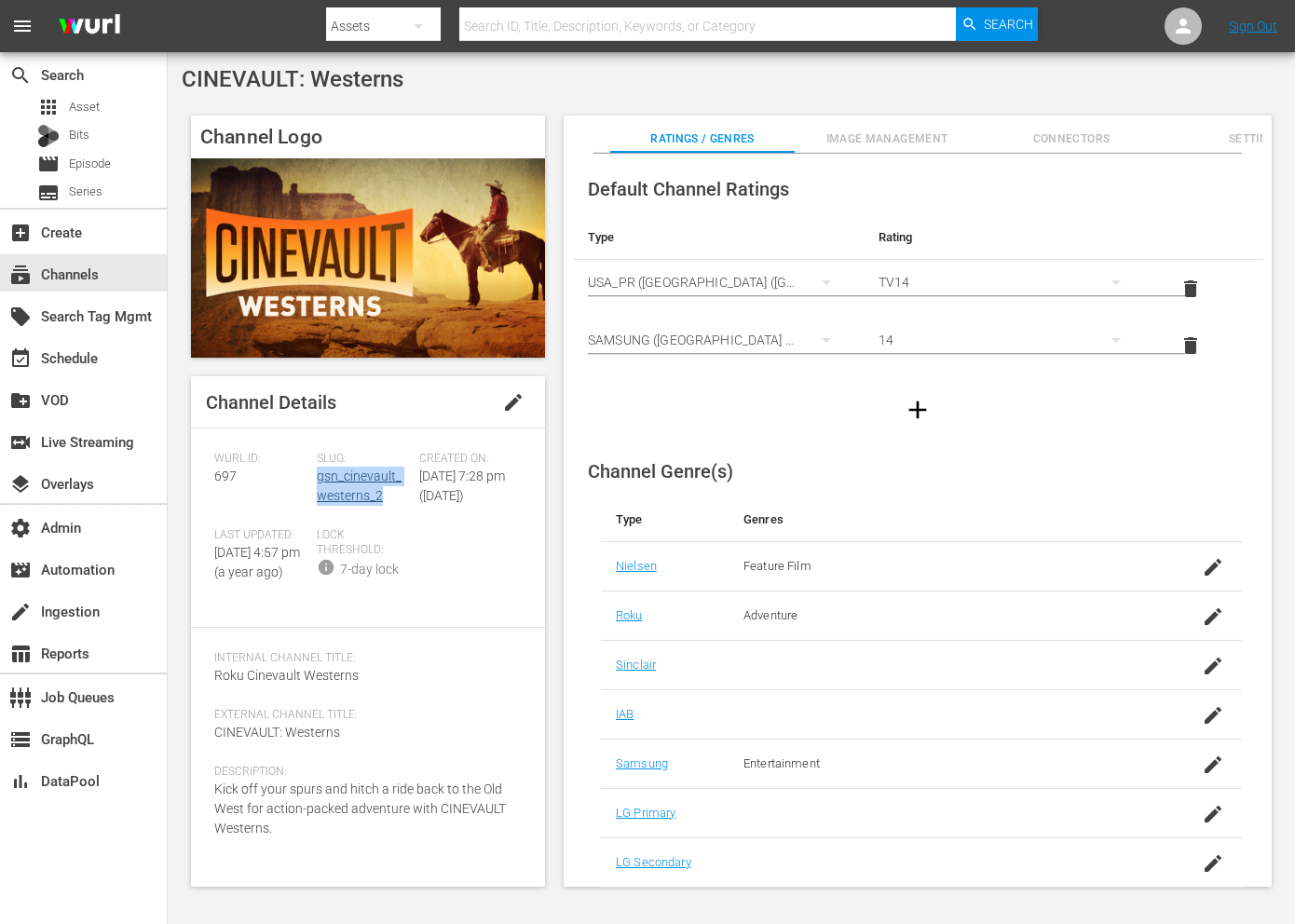
copy link "gsn_cinevault_westerns_2"
click at [214, 478] on span "697" at bounding box center [226, 476] width 23 height 15
copy span "697"
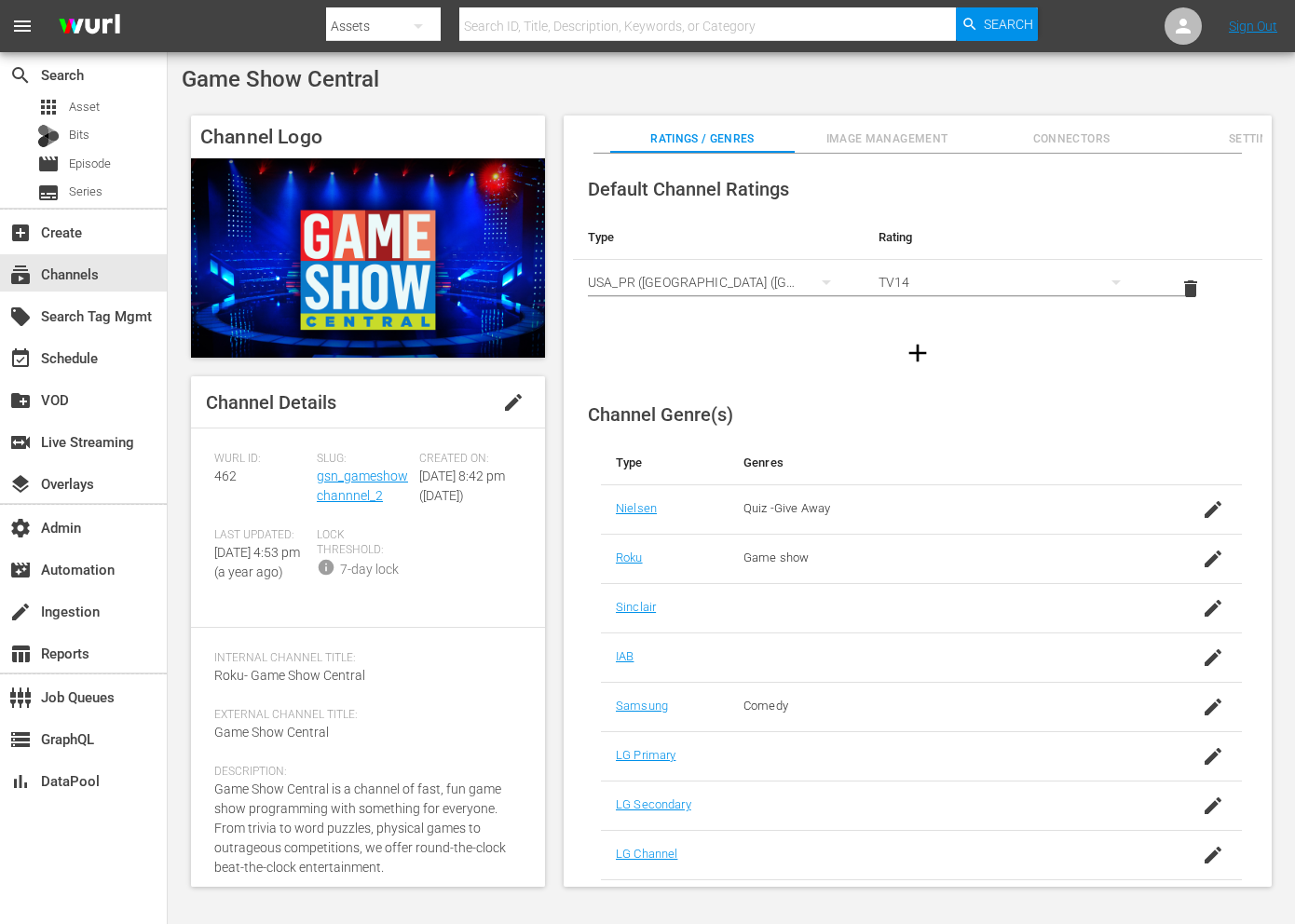
drag, startPoint x: 412, startPoint y: 62, endPoint x: 221, endPoint y: 63, distance: 191.0
click at [221, 63] on div "Game Show Central Channel Logo Channel Details edit [PERSON_NAME] ID: 462 Slug:…" at bounding box center [732, 481] width 1127 height 860
drag, startPoint x: 384, startPoint y: 82, endPoint x: 170, endPoint y: 76, distance: 214.1
click at [170, 76] on div "Game Show Central Channel Logo Channel Details edit [PERSON_NAME] ID: 462 Slug:…" at bounding box center [732, 481] width 1127 height 860
copy span "Game Show Central"
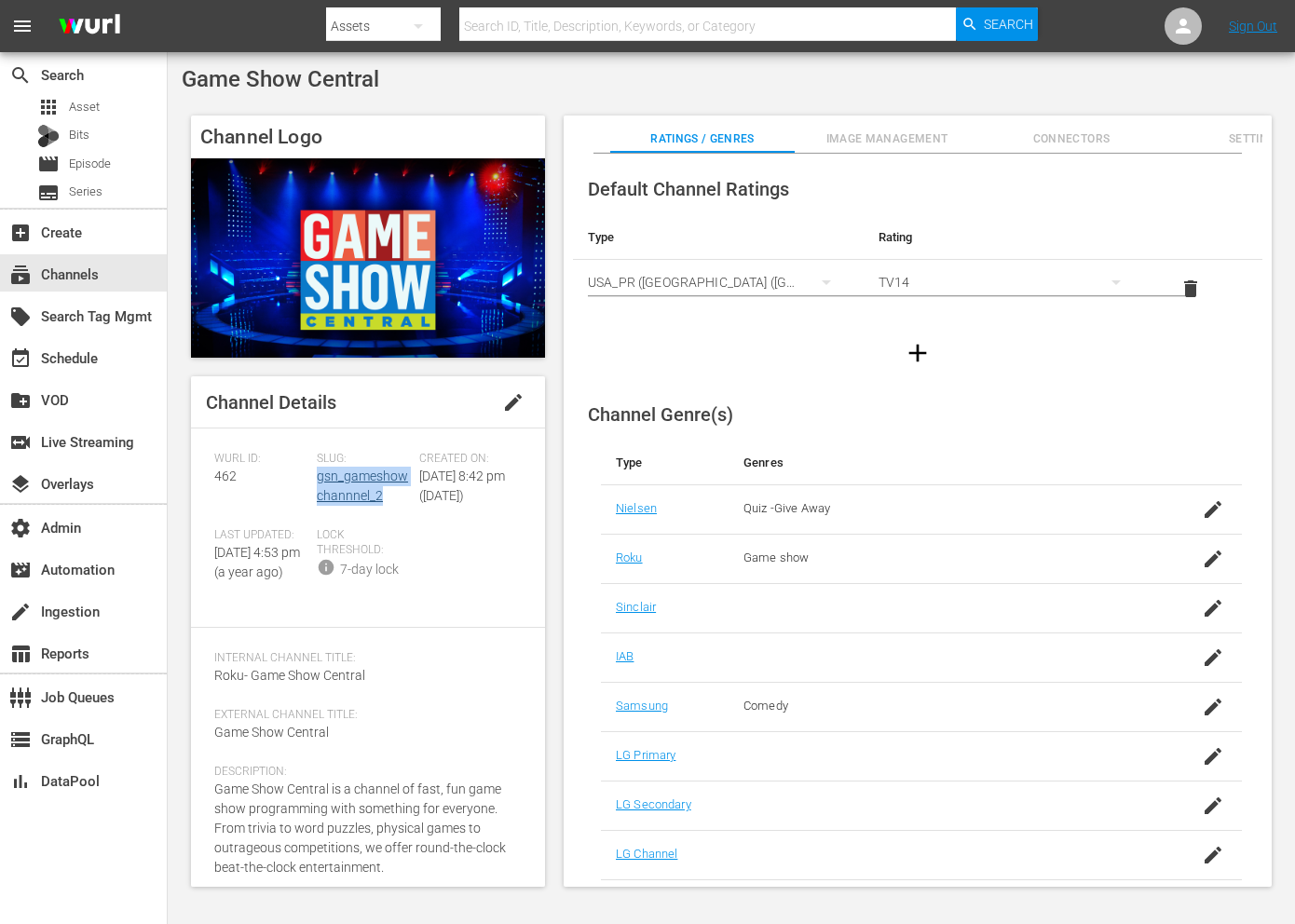
drag, startPoint x: 387, startPoint y: 496, endPoint x: 316, endPoint y: 478, distance: 73.2
click at [317, 478] on div "Slug: gsn_gameshowchannnel_2" at bounding box center [368, 490] width 103 height 76
copy link "gsn_gameshowchannnel_2"
click at [223, 470] on span "462" at bounding box center [226, 476] width 23 height 15
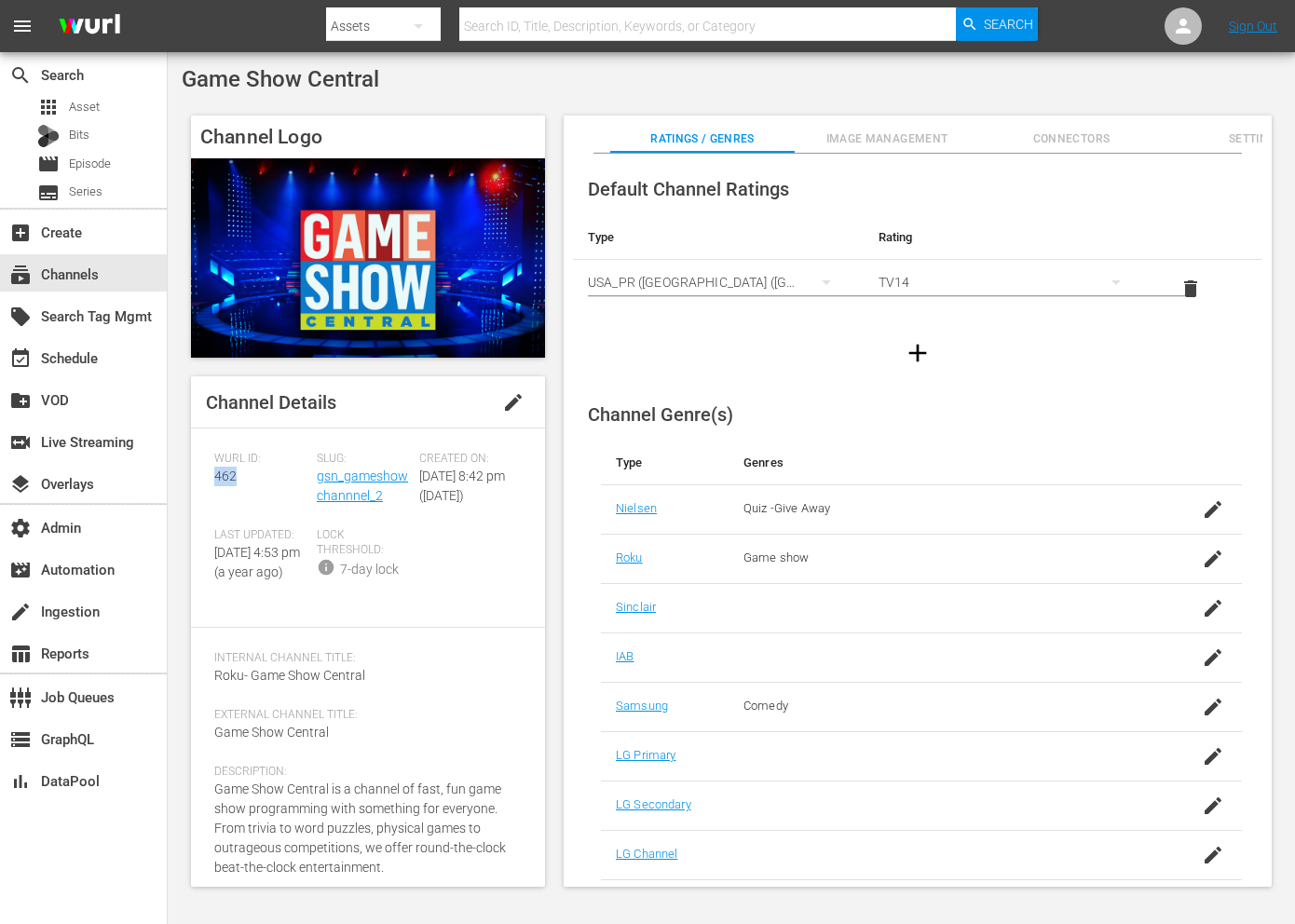
copy span "462"
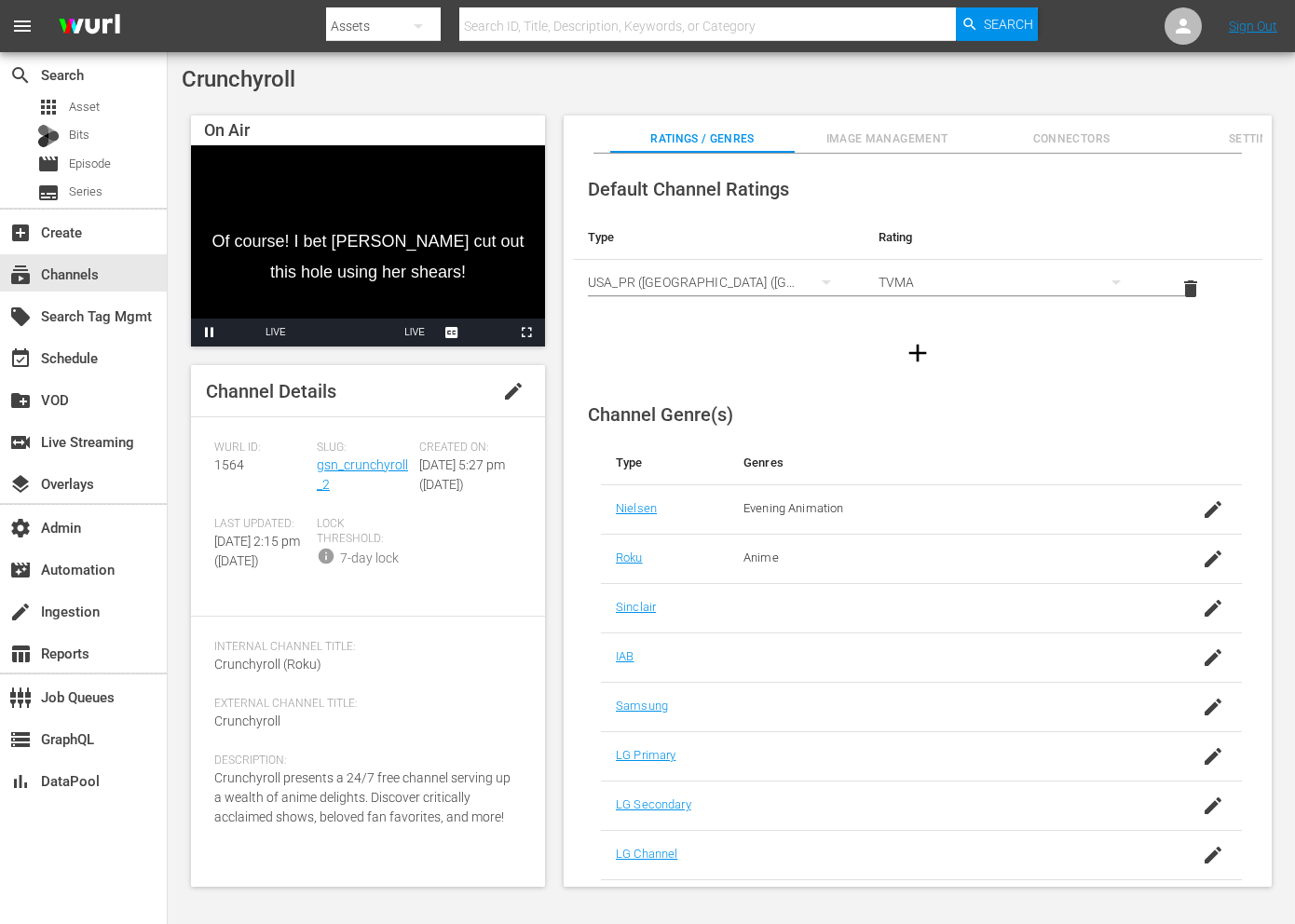
click at [275, 82] on span "Crunchyroll" at bounding box center [238, 79] width 113 height 26
copy span "Crunchyroll"
drag, startPoint x: 351, startPoint y: 482, endPoint x: 316, endPoint y: 468, distance: 37.7
click at [317, 468] on div "Slug: gsn_crunchyroll_2" at bounding box center [368, 479] width 103 height 76
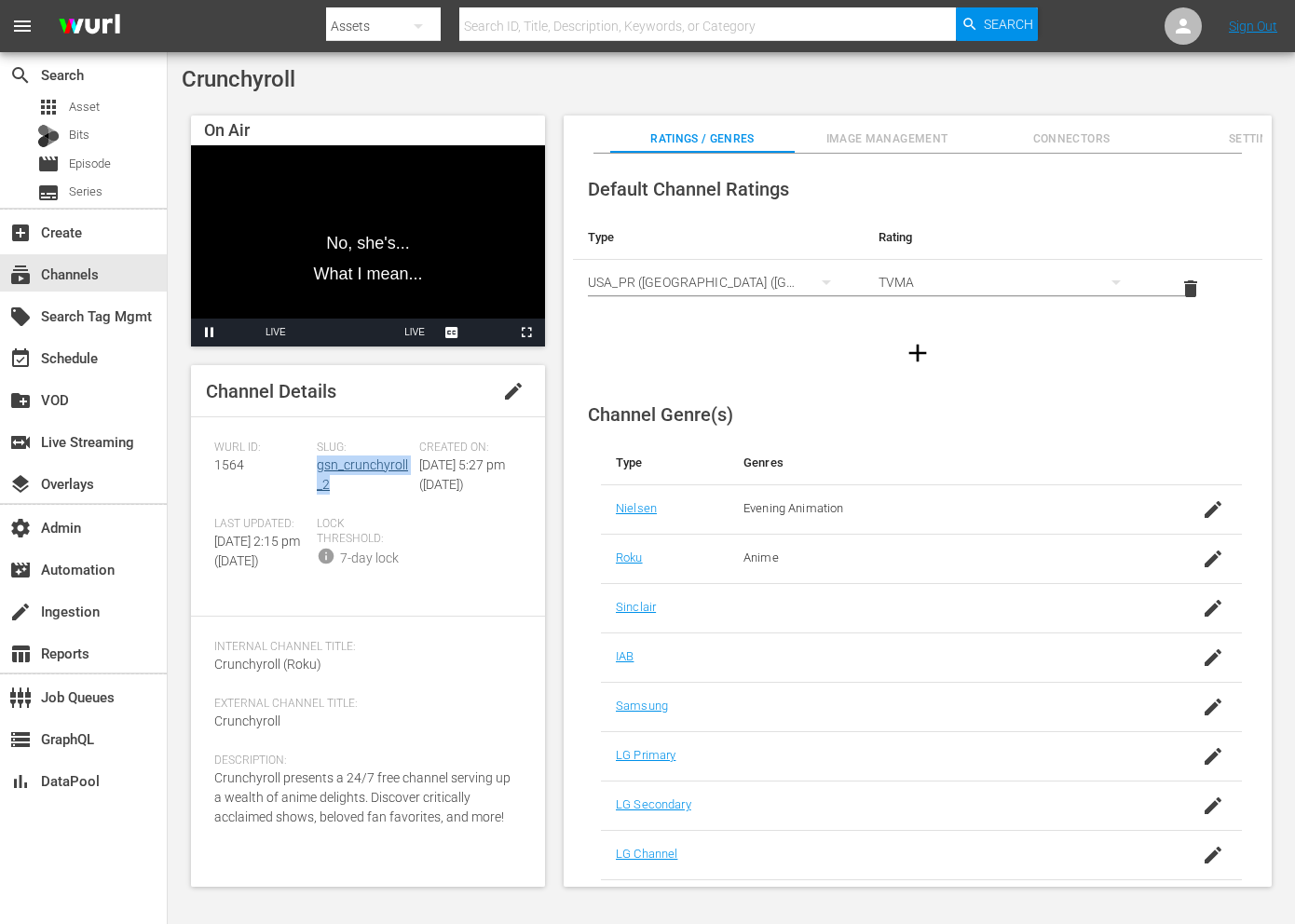
copy link "gsn_crunchyroll_2"
click at [224, 471] on span "1564" at bounding box center [229, 465] width 30 height 15
copy span "1564"
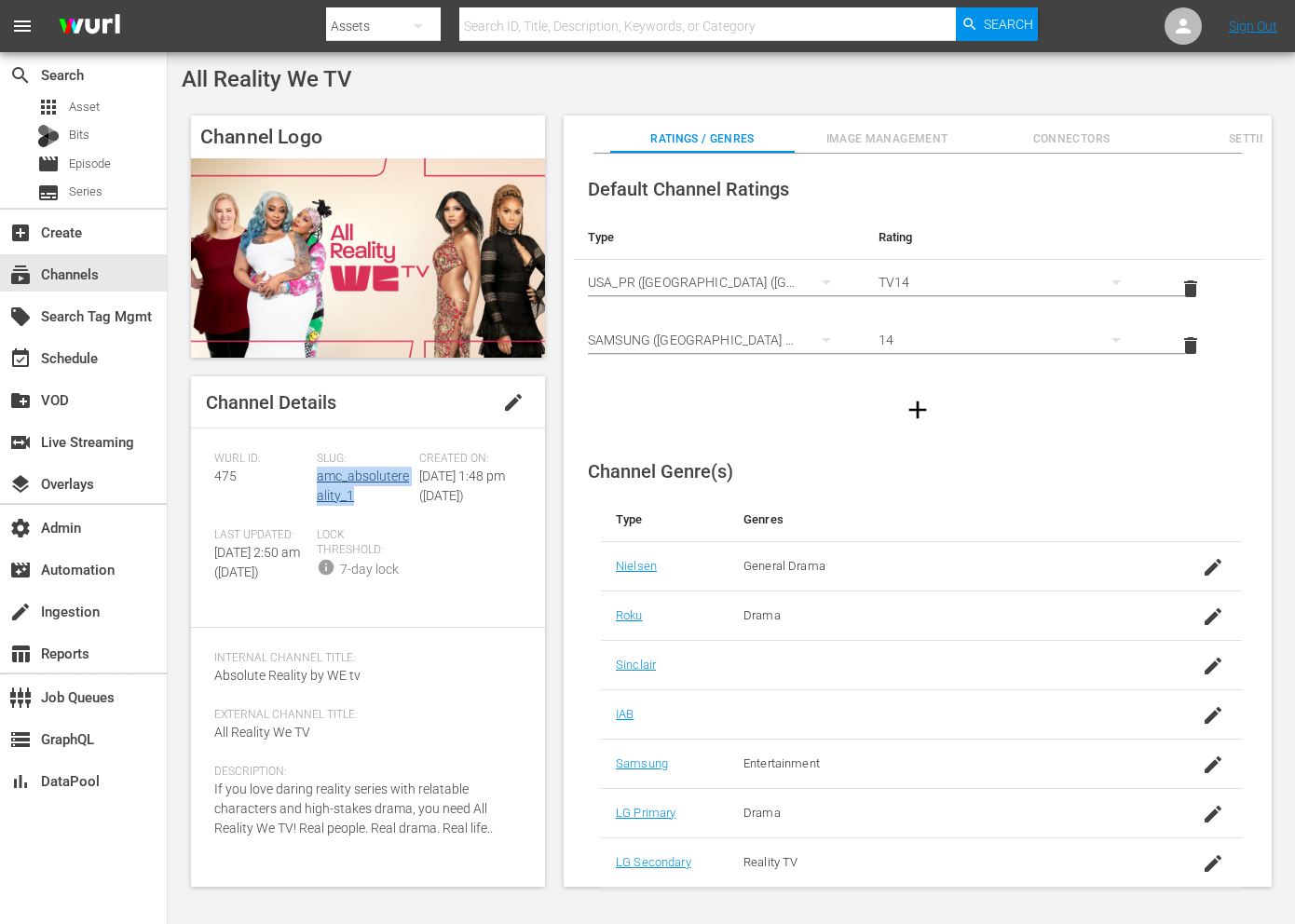
drag, startPoint x: 357, startPoint y: 494, endPoint x: 316, endPoint y: 474, distance: 45.6
click at [317, 474] on div "Slug: amc_absolutereality_1" at bounding box center [368, 490] width 103 height 76
copy link "amc_absolutereality_1"
drag, startPoint x: 360, startPoint y: 91, endPoint x: 179, endPoint y: 72, distance: 182.0
click at [179, 72] on div "All Reality We TV Channel Logo Channel Details edit [PERSON_NAME] ID: 475 Slug:…" at bounding box center [732, 481] width 1127 height 860
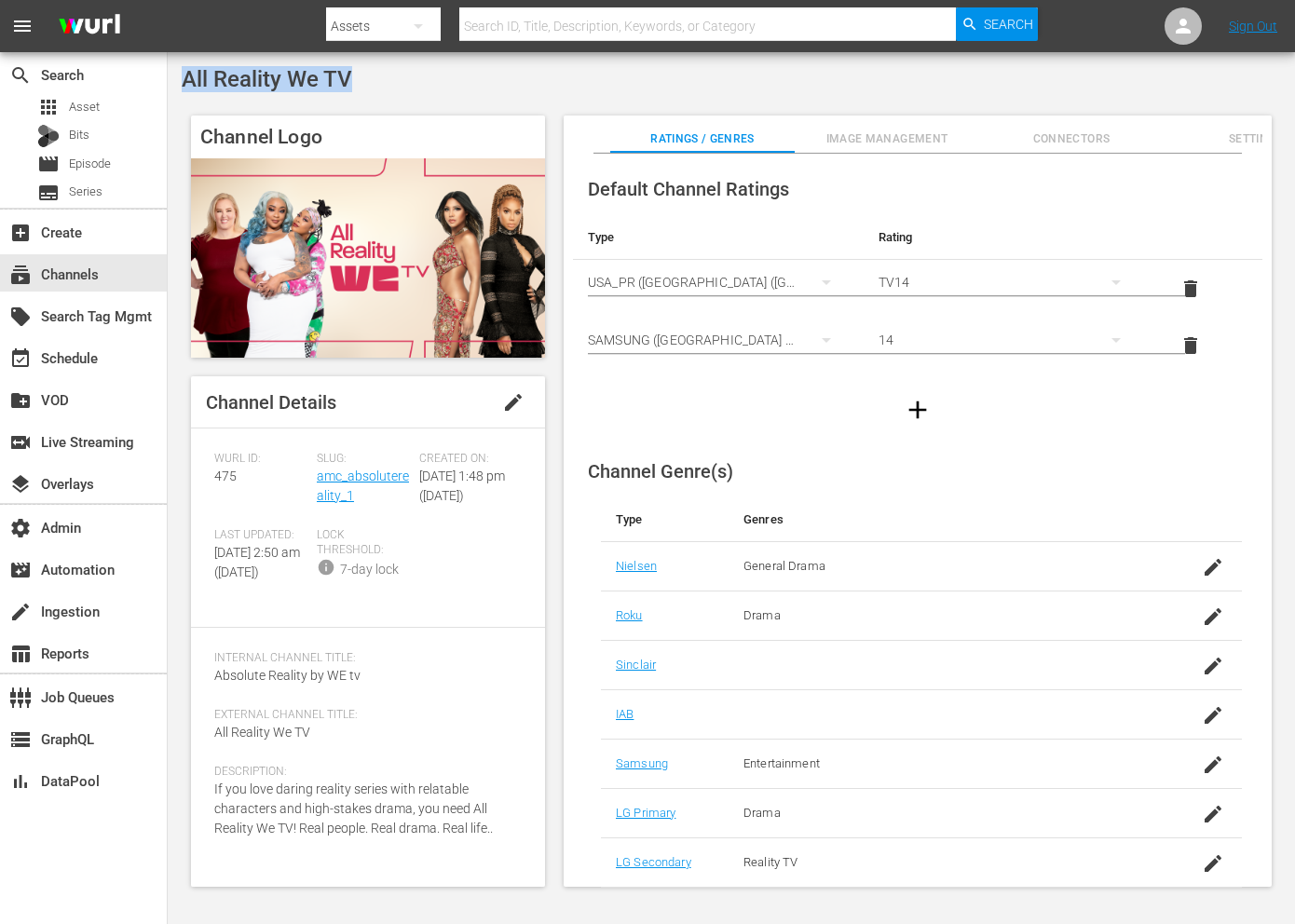
copy span "All Reality We TV"
drag, startPoint x: 365, startPoint y: 493, endPoint x: 315, endPoint y: 480, distance: 51.7
click at [317, 480] on div "Slug: amc_absolutereality_1" at bounding box center [368, 490] width 103 height 76
copy link "amc_absolutereality_1"
click at [224, 477] on span "475" at bounding box center [226, 476] width 23 height 15
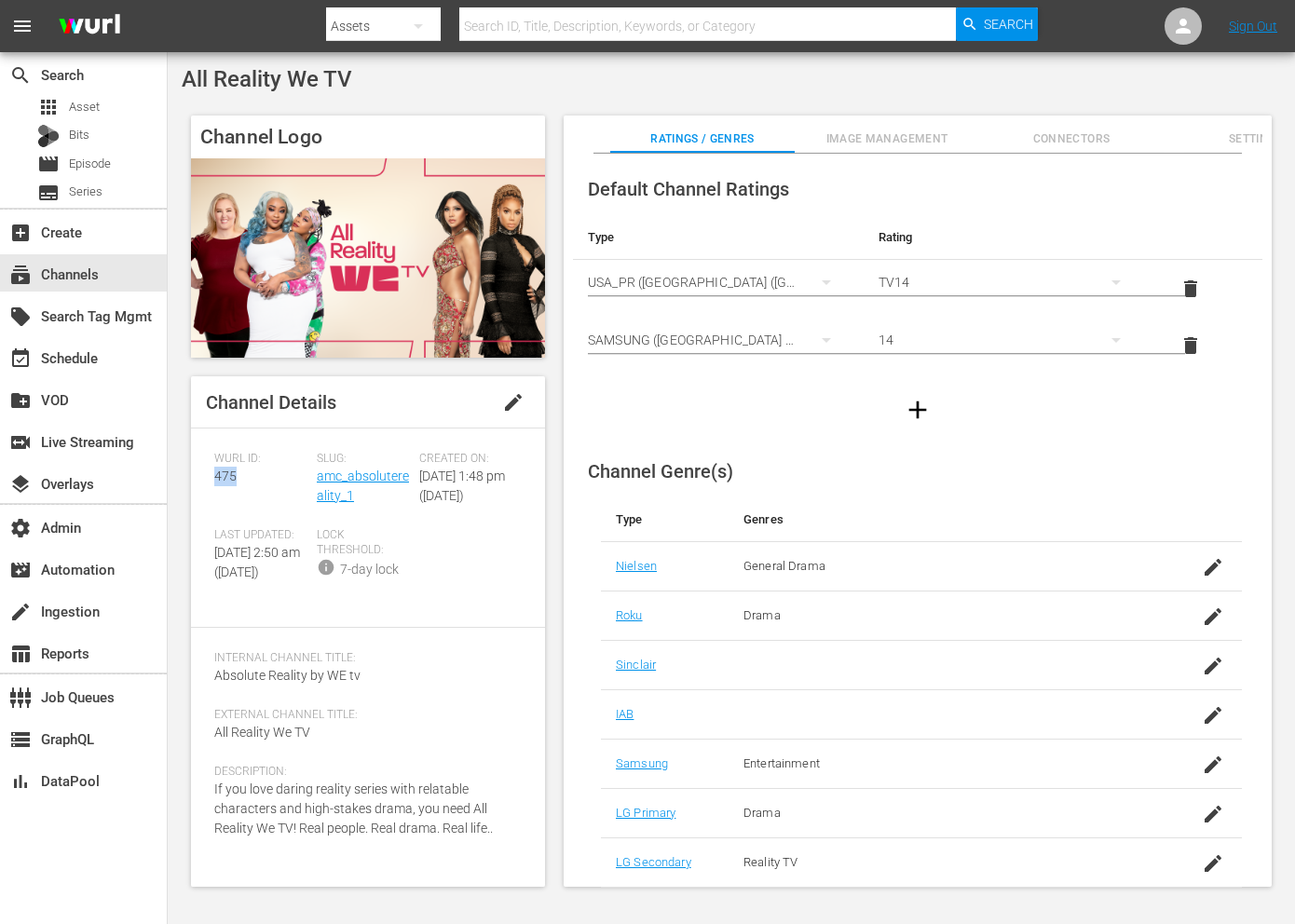
click at [224, 477] on span "475" at bounding box center [226, 476] width 23 height 15
copy span "475"
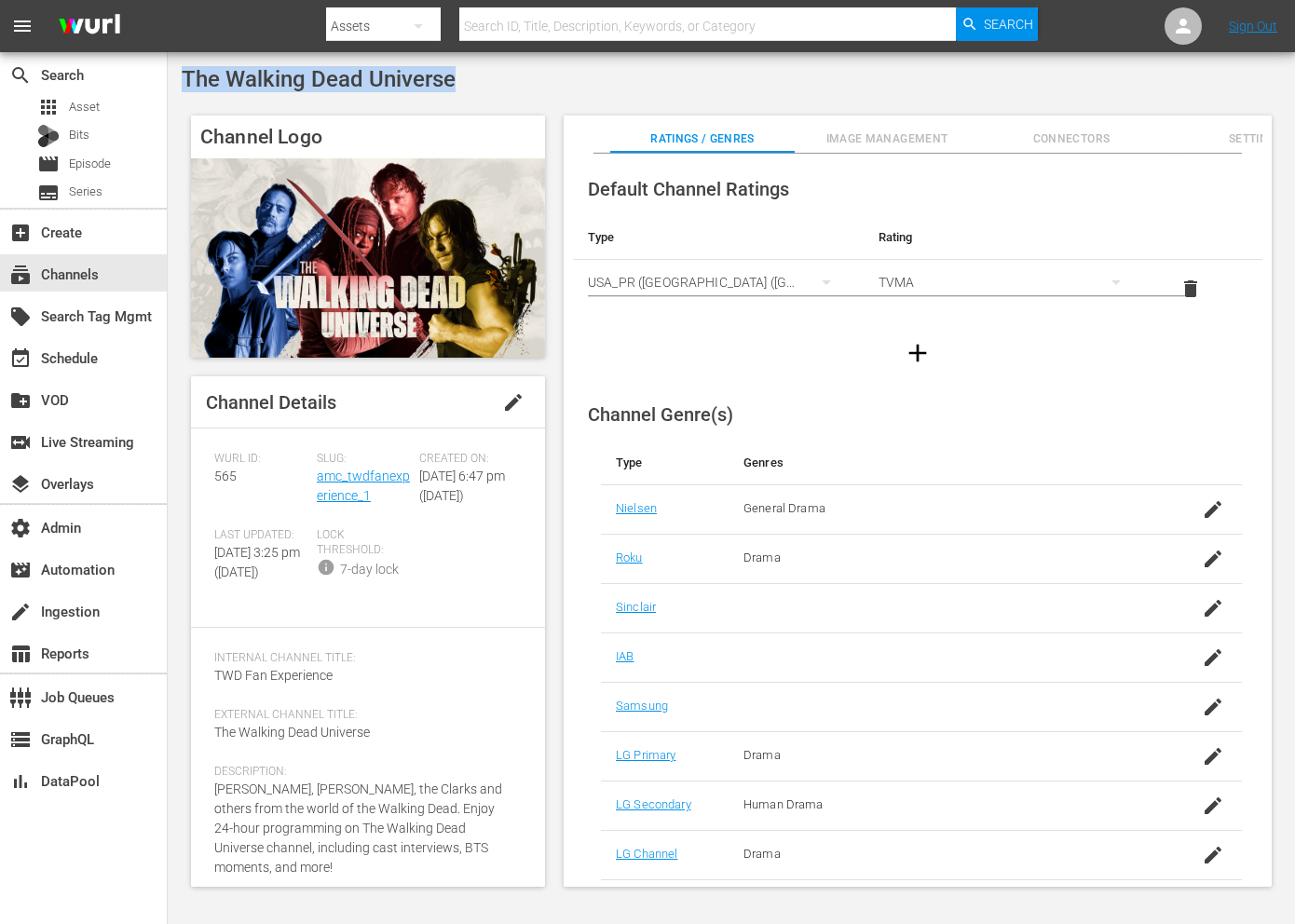
drag, startPoint x: 477, startPoint y: 81, endPoint x: 185, endPoint y: 79, distance: 292.0
click at [185, 79] on div "The Walking Dead Universe" at bounding box center [731, 79] width 1100 height 26
copy span "The Walking Dead Universe"
drag, startPoint x: 380, startPoint y: 490, endPoint x: 316, endPoint y: 479, distance: 64.9
click at [317, 479] on div "Slug: amc_twdfanexperience_1" at bounding box center [368, 490] width 103 height 76
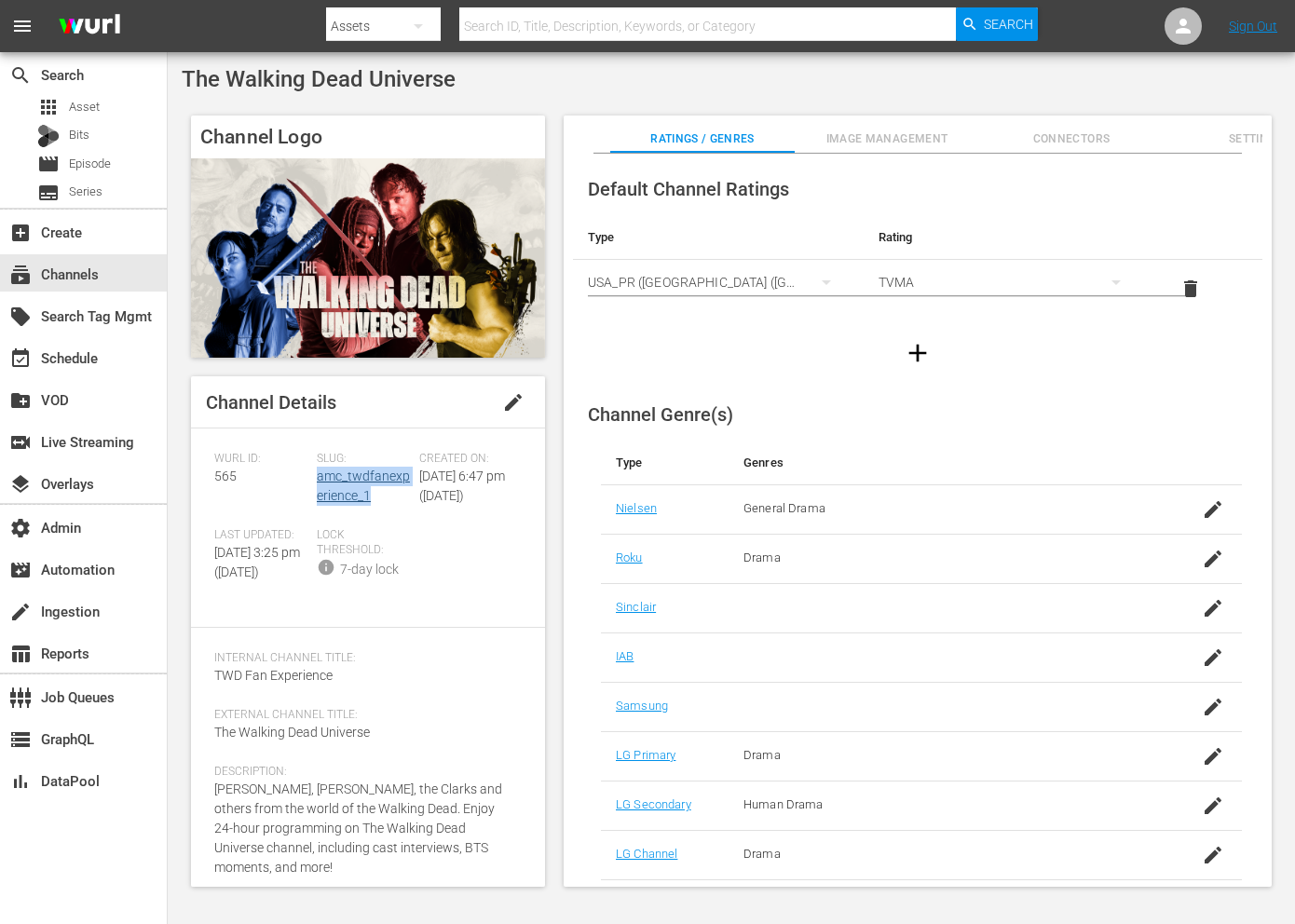
copy link "amc_twdfanexperience_1"
click at [225, 471] on span "565" at bounding box center [226, 476] width 23 height 15
copy span "565"
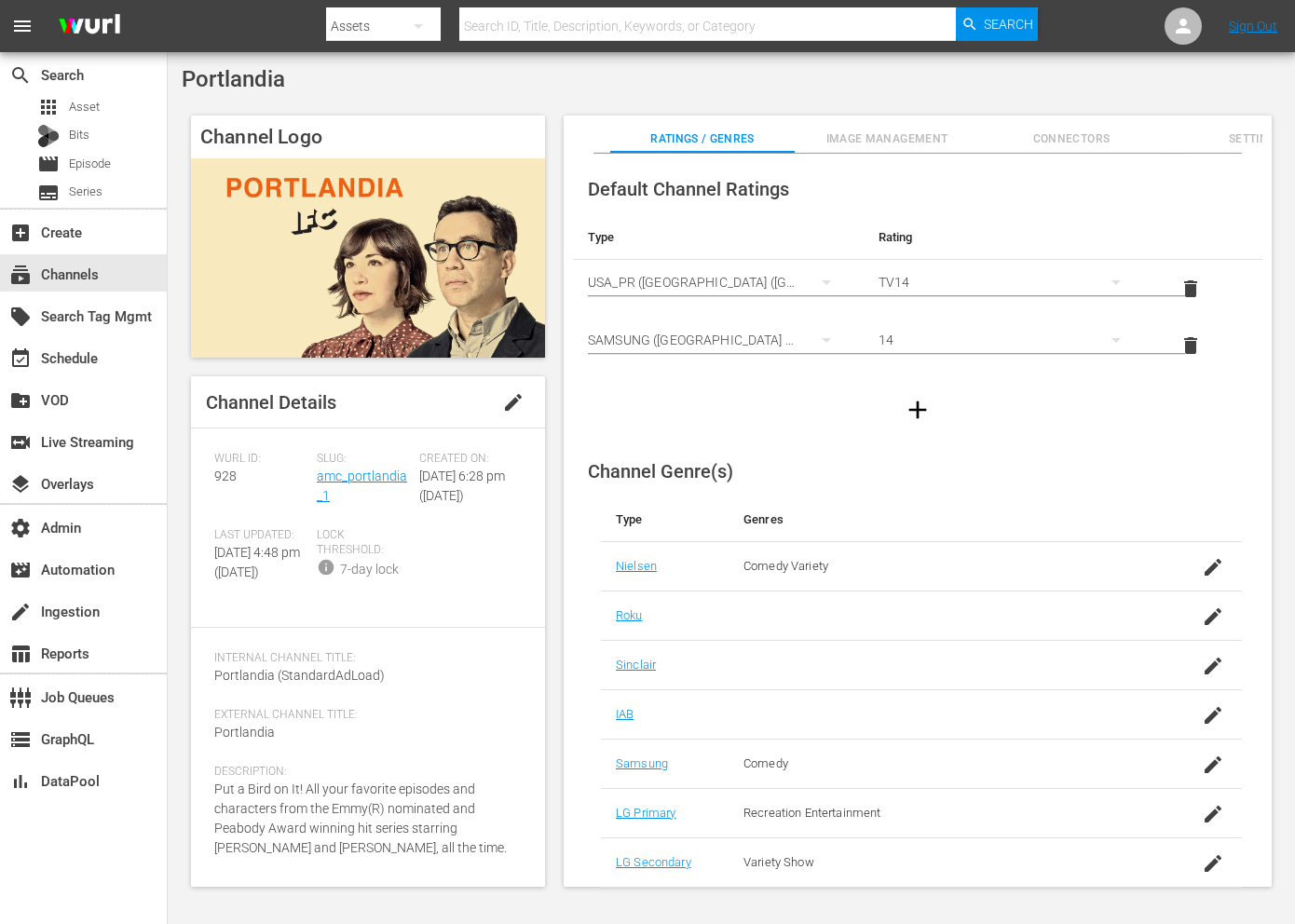
click at [260, 76] on span "Portlandia" at bounding box center [233, 79] width 104 height 26
copy span "Portlandia"
drag, startPoint x: 359, startPoint y: 498, endPoint x: 316, endPoint y: 479, distance: 47.0
click at [317, 479] on div "Slug: amc_portlandia_1" at bounding box center [368, 490] width 103 height 76
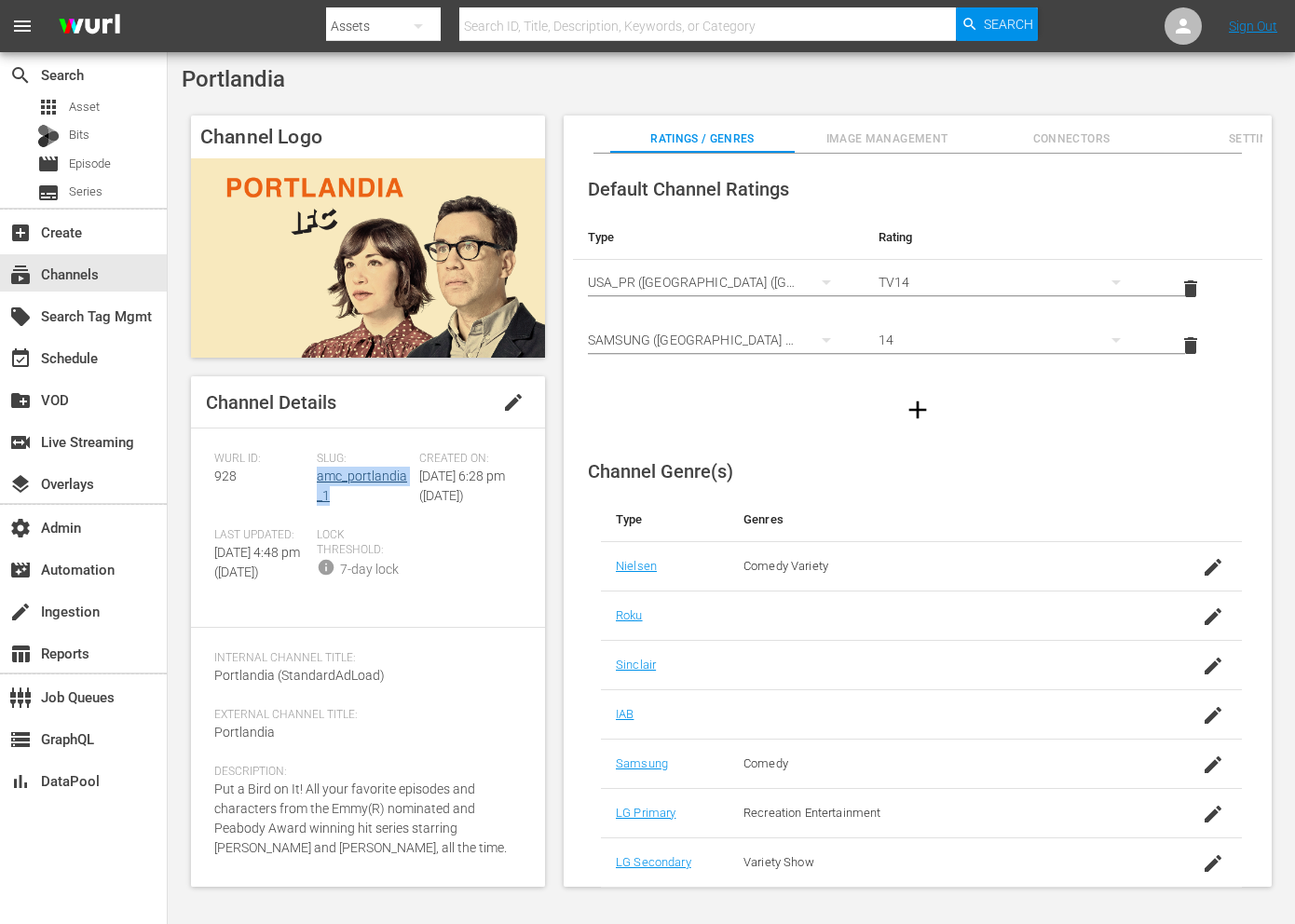
copy link "amc_portlandia_1"
click at [226, 483] on span "928" at bounding box center [226, 476] width 23 height 15
copy span "928"
